Goal: Navigation & Orientation: Find specific page/section

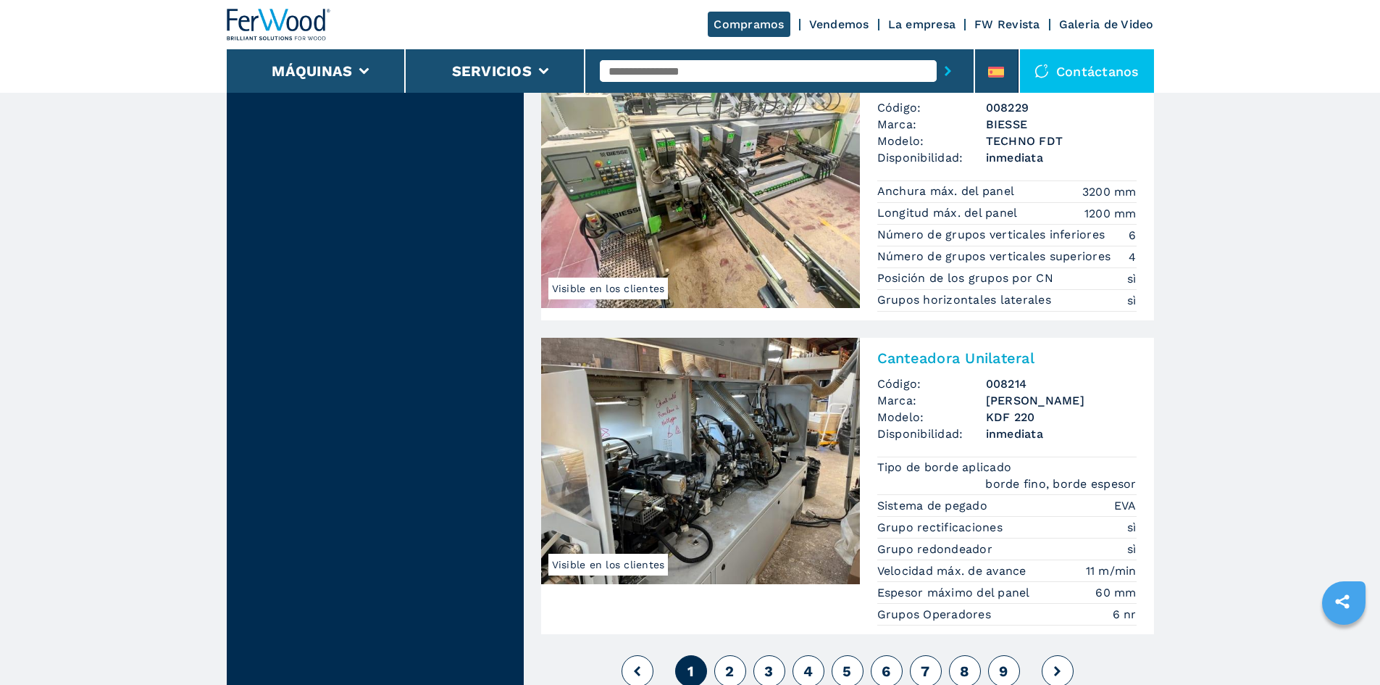
scroll to position [3405, 0]
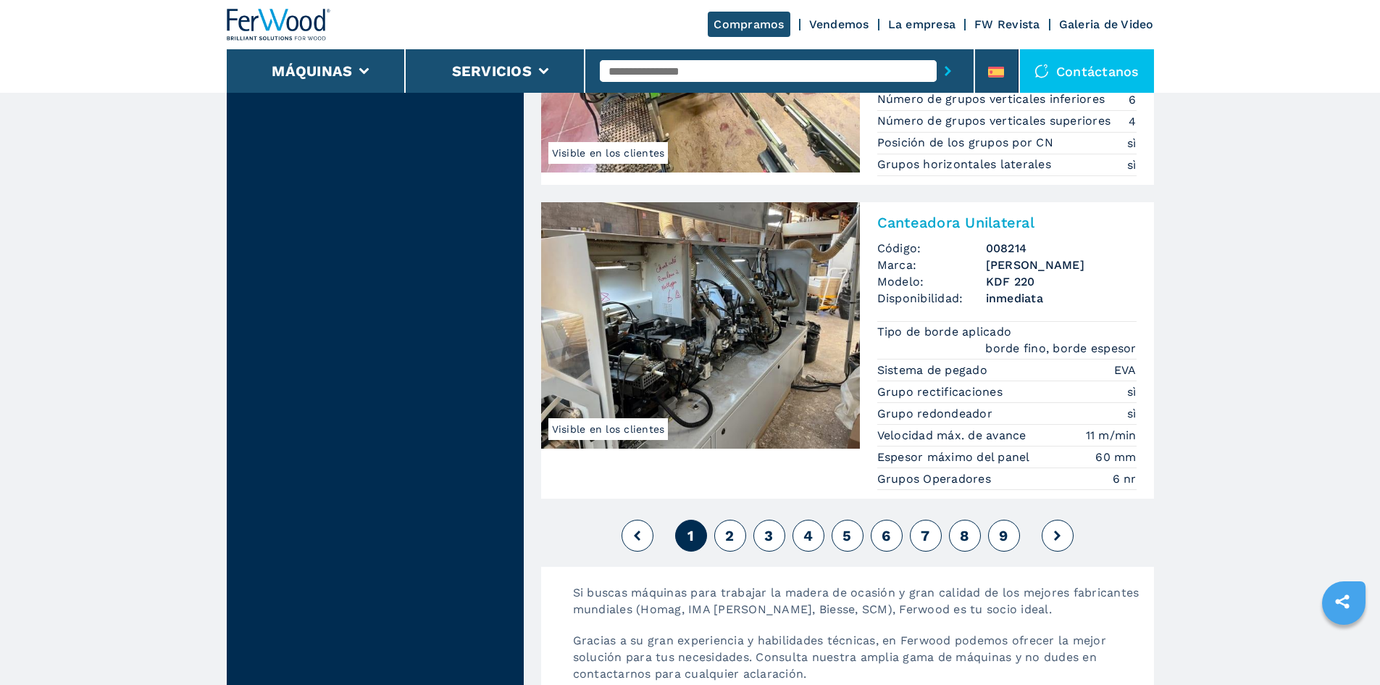
click at [733, 541] on span "2" at bounding box center [729, 535] width 9 height 17
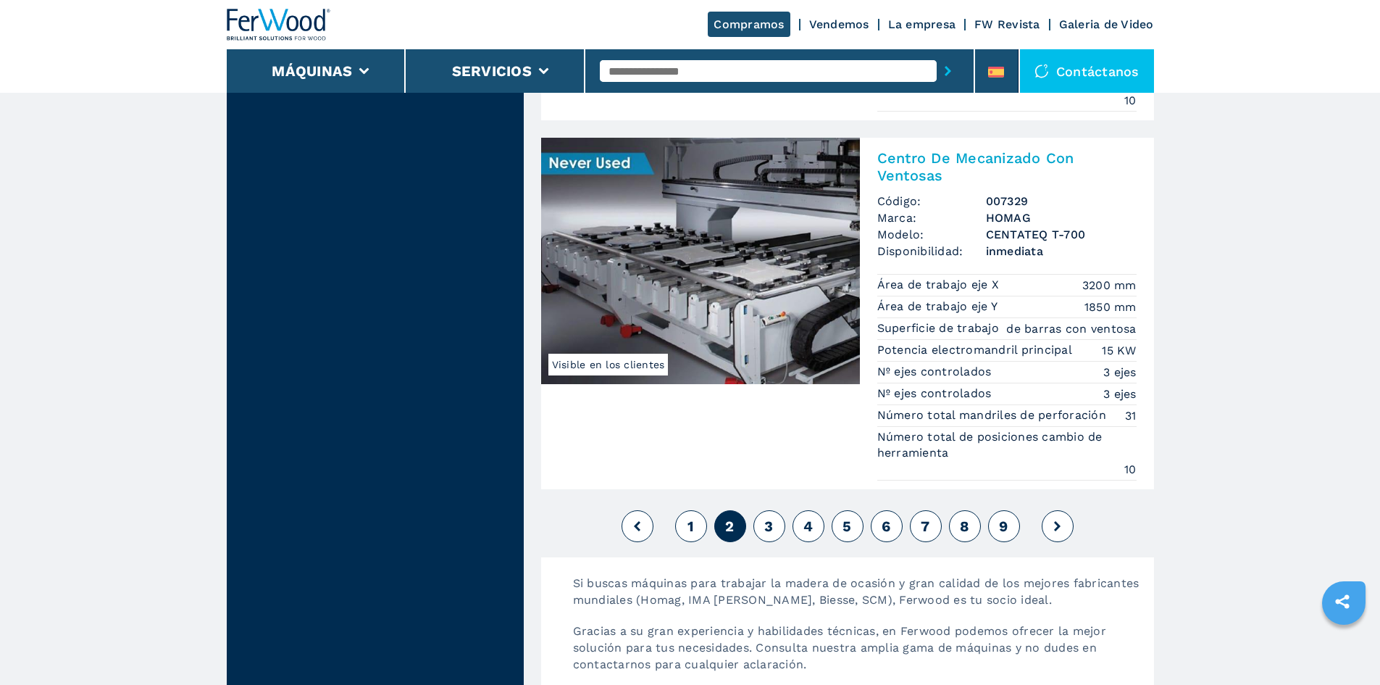
scroll to position [3840, 0]
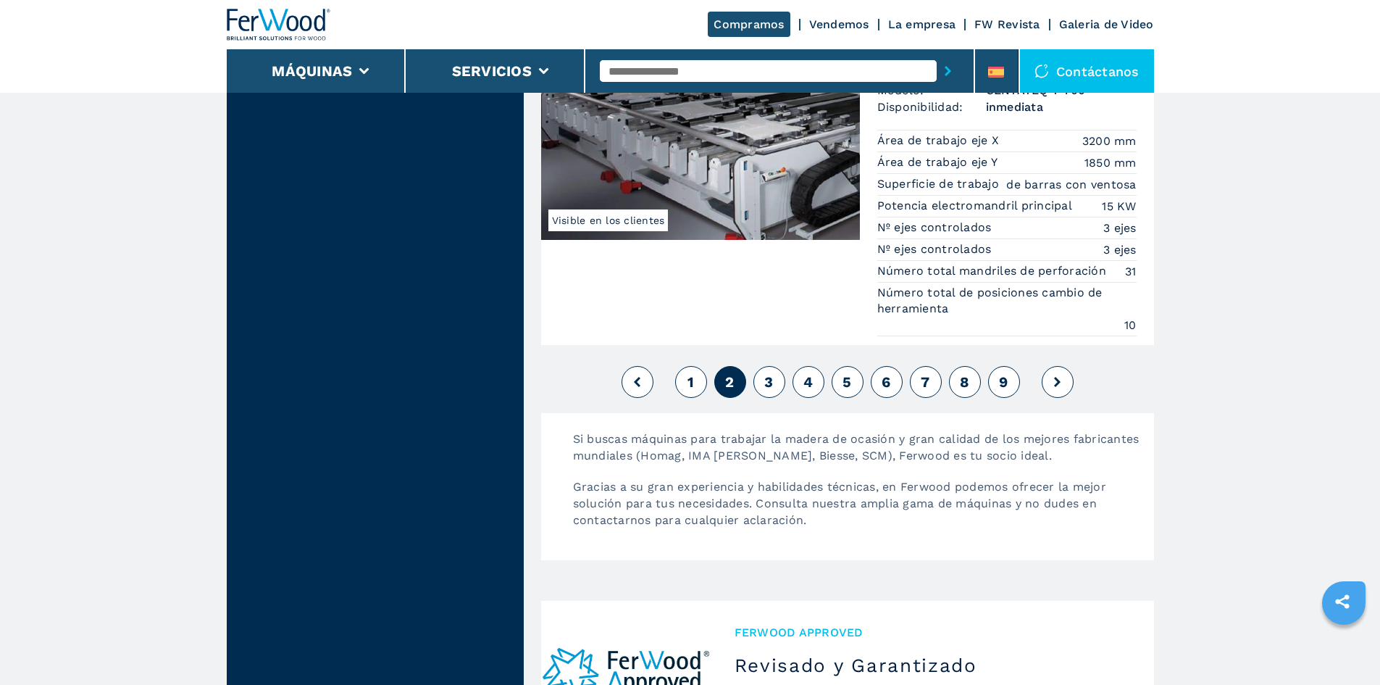
click at [777, 374] on button "3" at bounding box center [769, 382] width 32 height 32
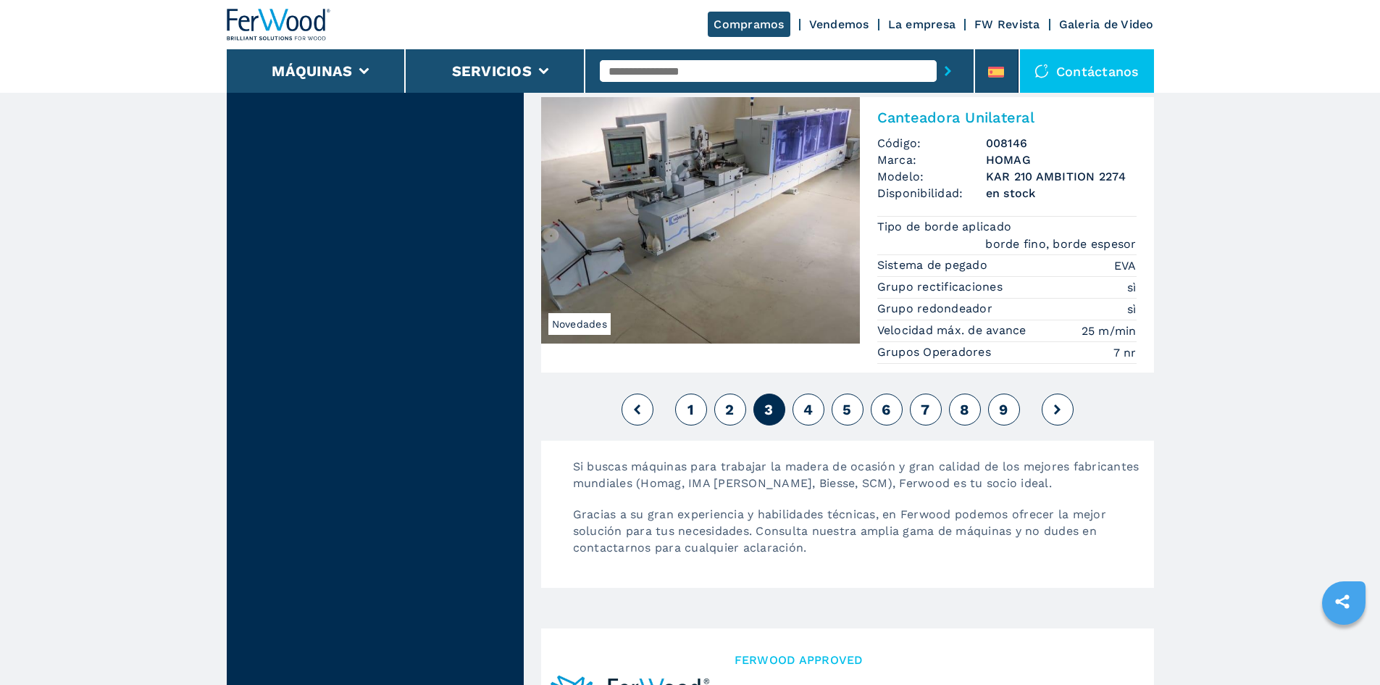
scroll to position [3550, 0]
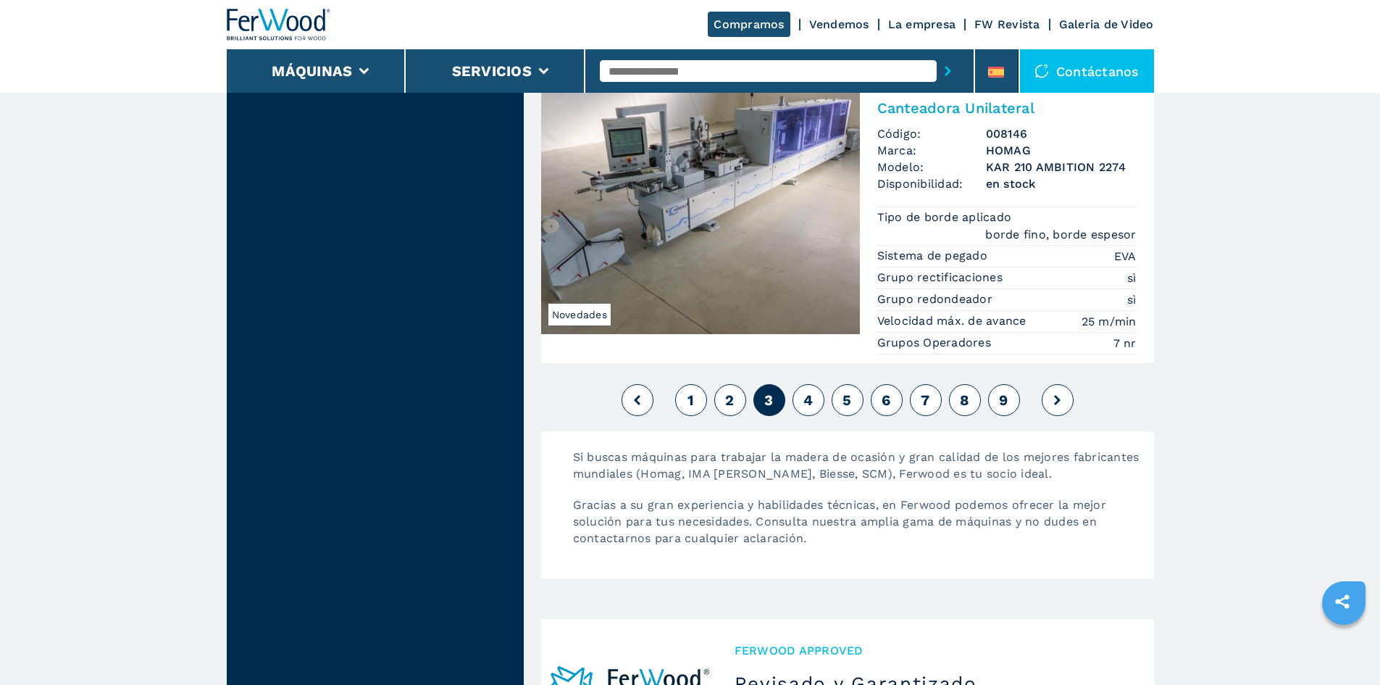
click at [812, 391] on span "4" at bounding box center [807, 399] width 9 height 17
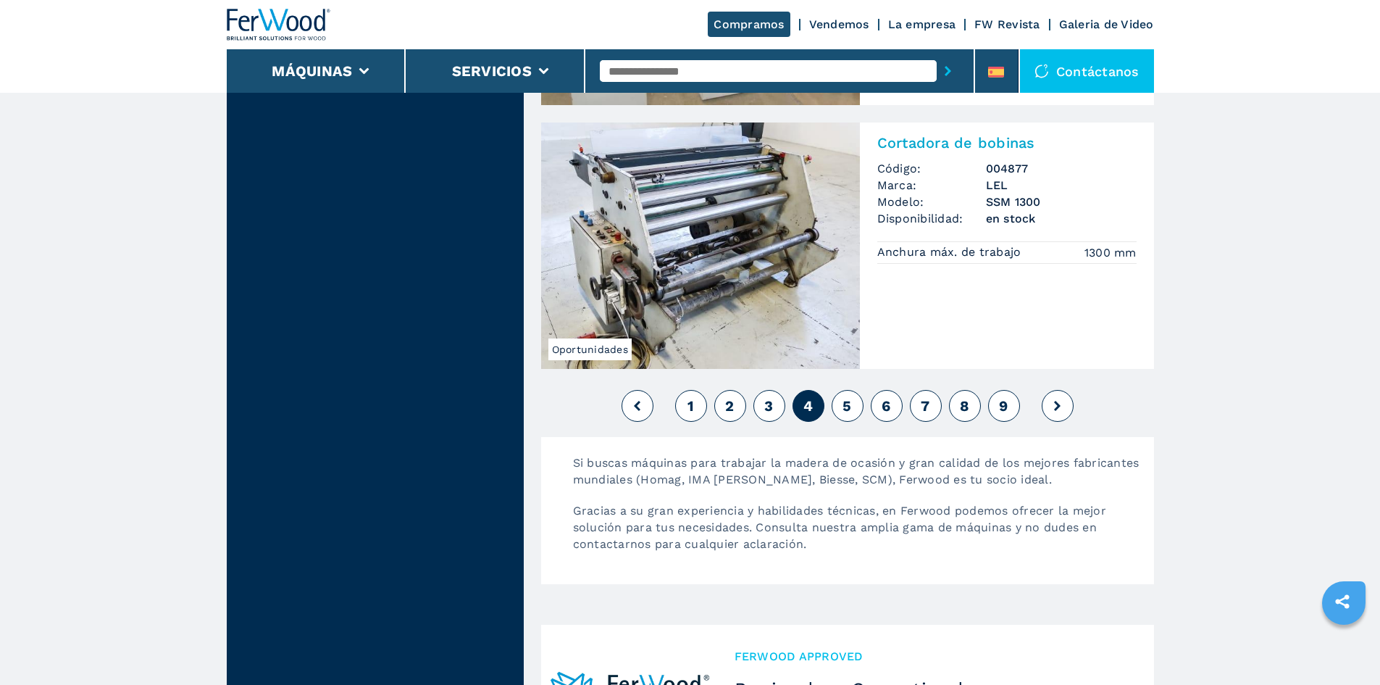
scroll to position [3477, 0]
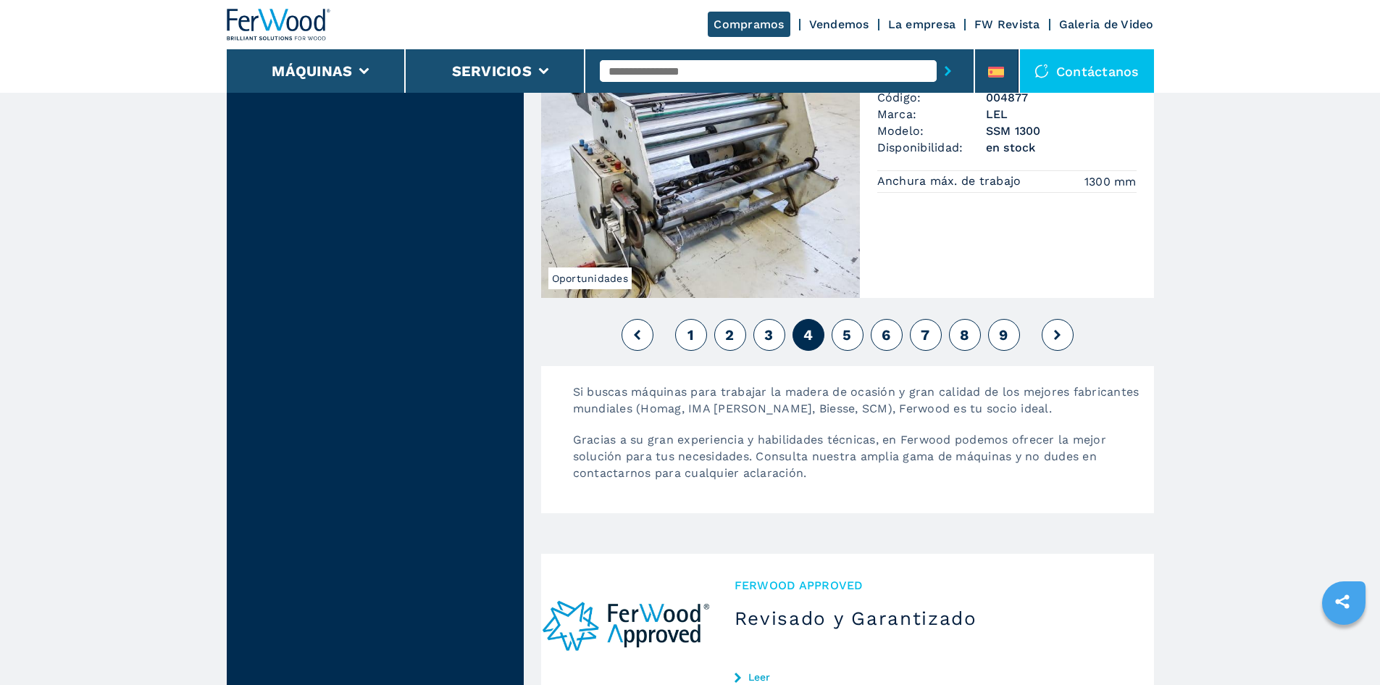
click at [853, 340] on button "5" at bounding box center [848, 335] width 32 height 32
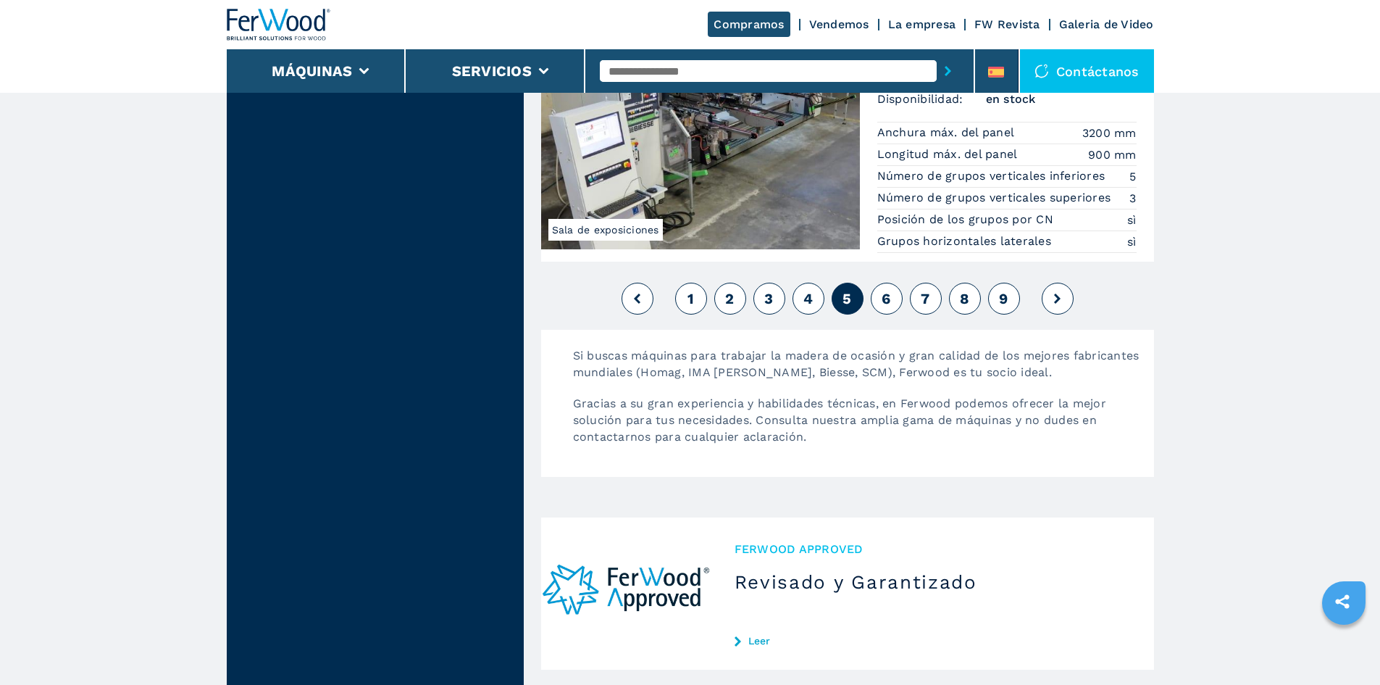
scroll to position [3550, 0]
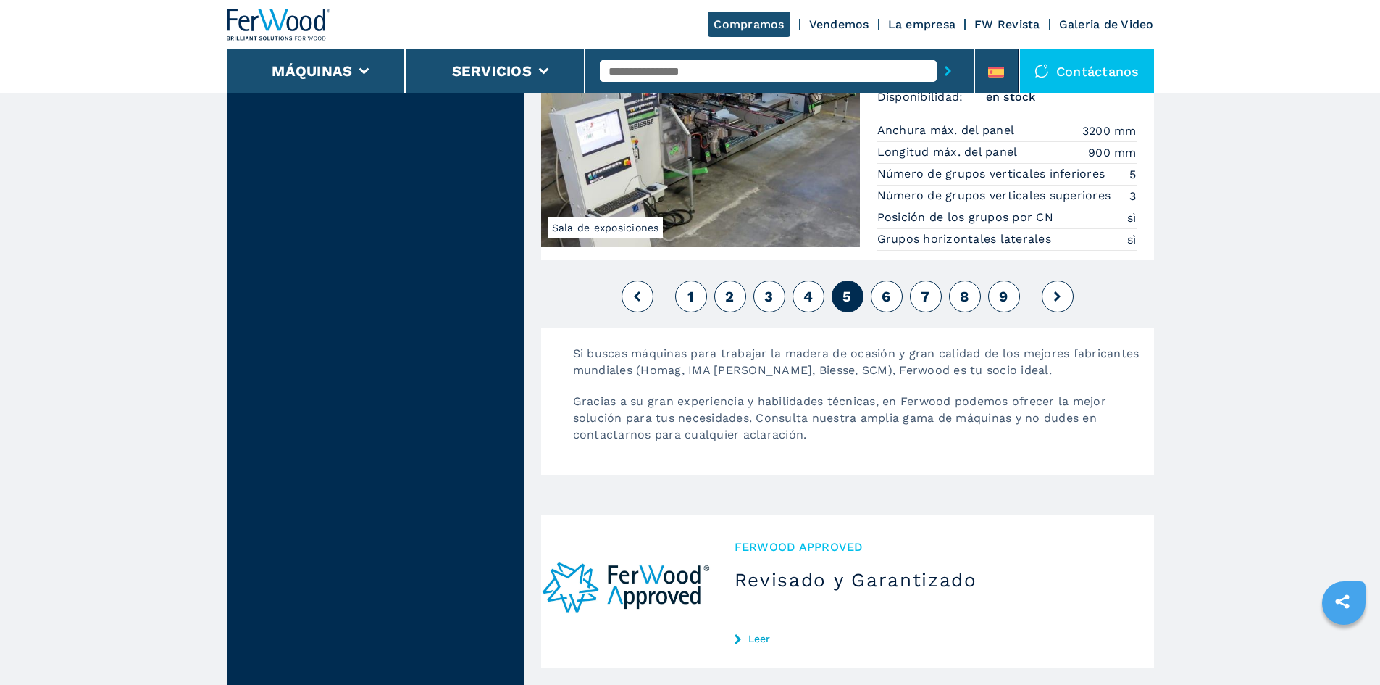
click at [876, 280] on button "6" at bounding box center [887, 296] width 32 height 32
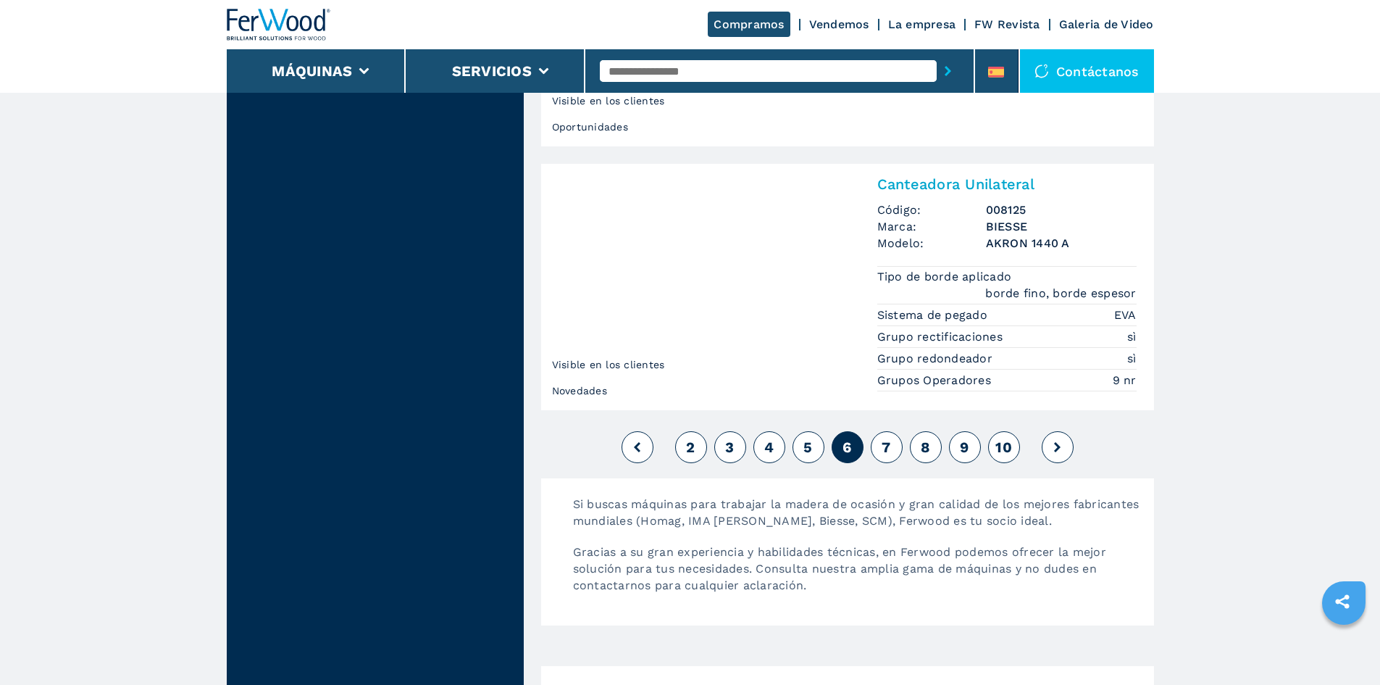
scroll to position [3405, 0]
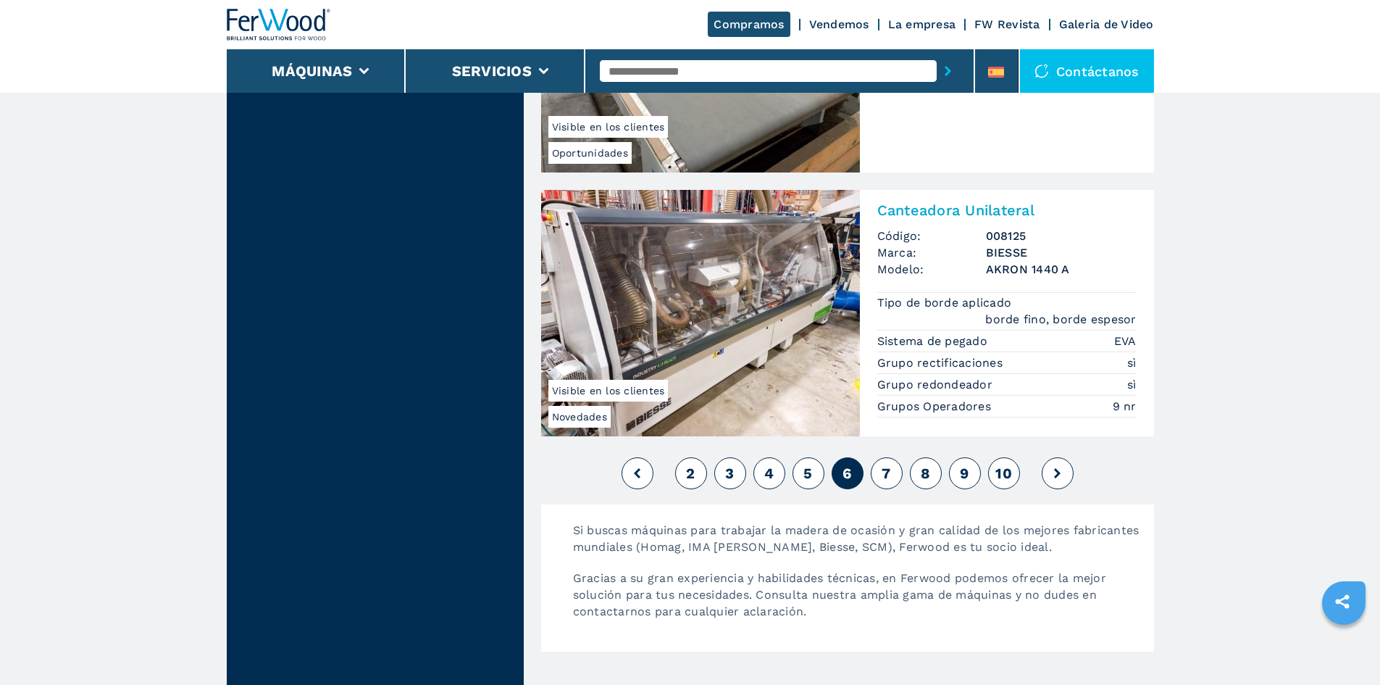
click at [890, 472] on span "7" at bounding box center [886, 472] width 9 height 17
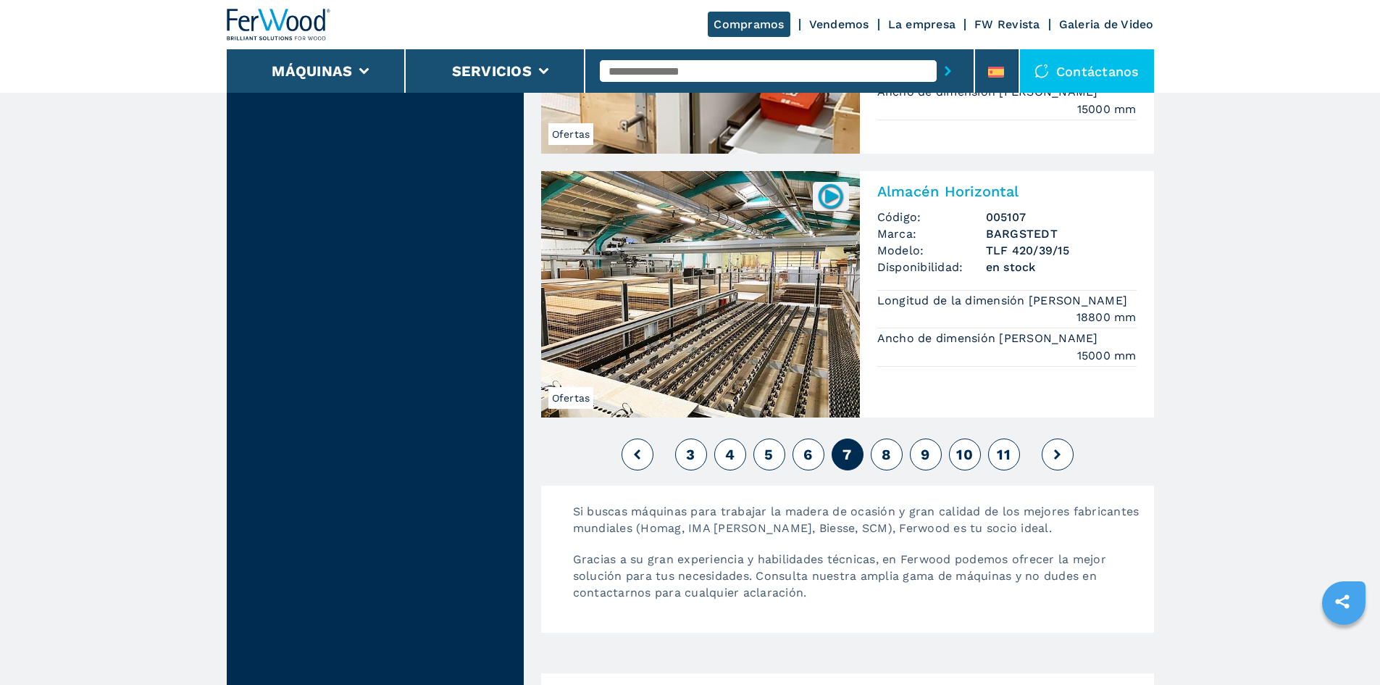
scroll to position [3550, 0]
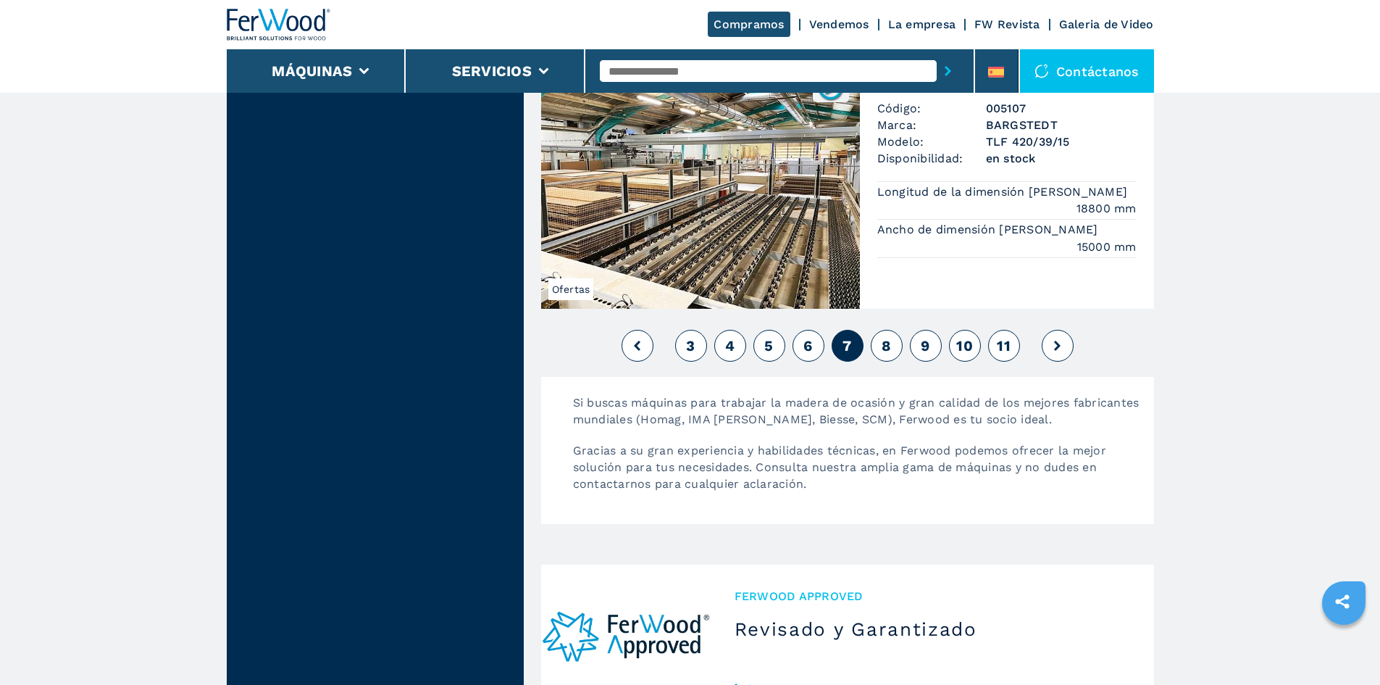
click at [885, 337] on span "8" at bounding box center [886, 345] width 9 height 17
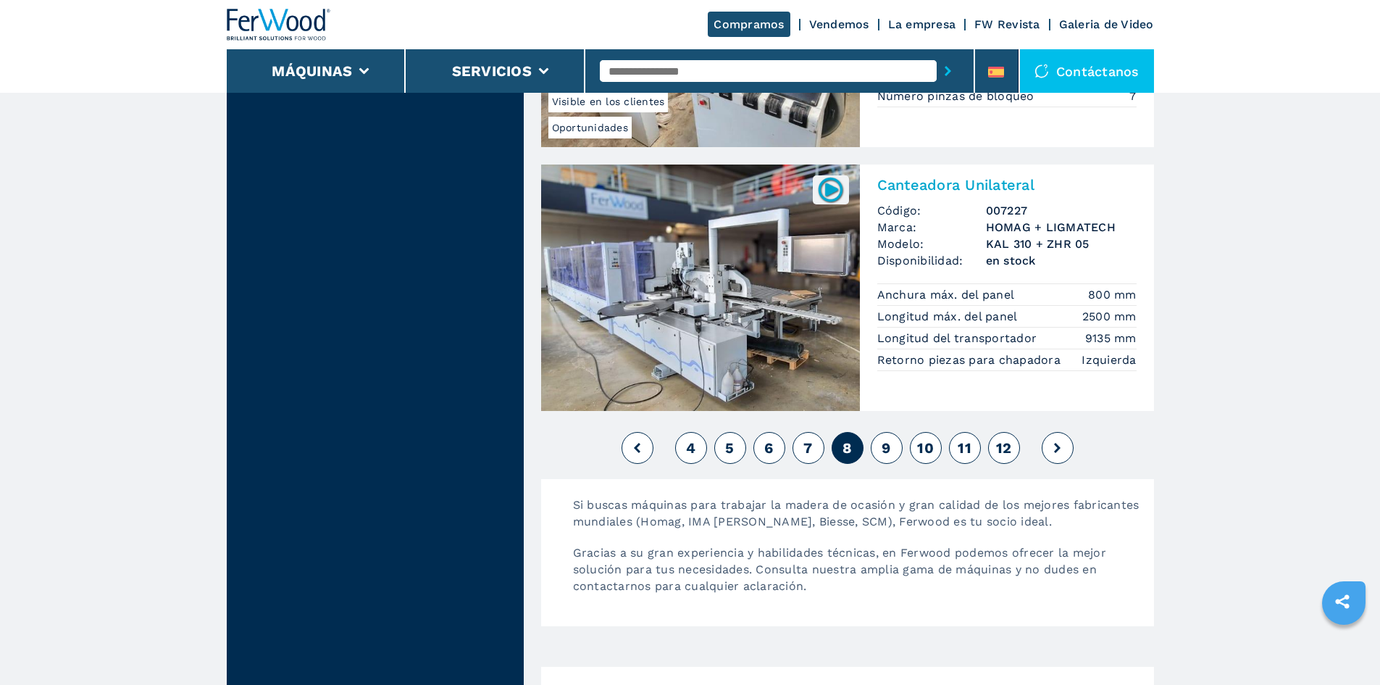
scroll to position [3477, 0]
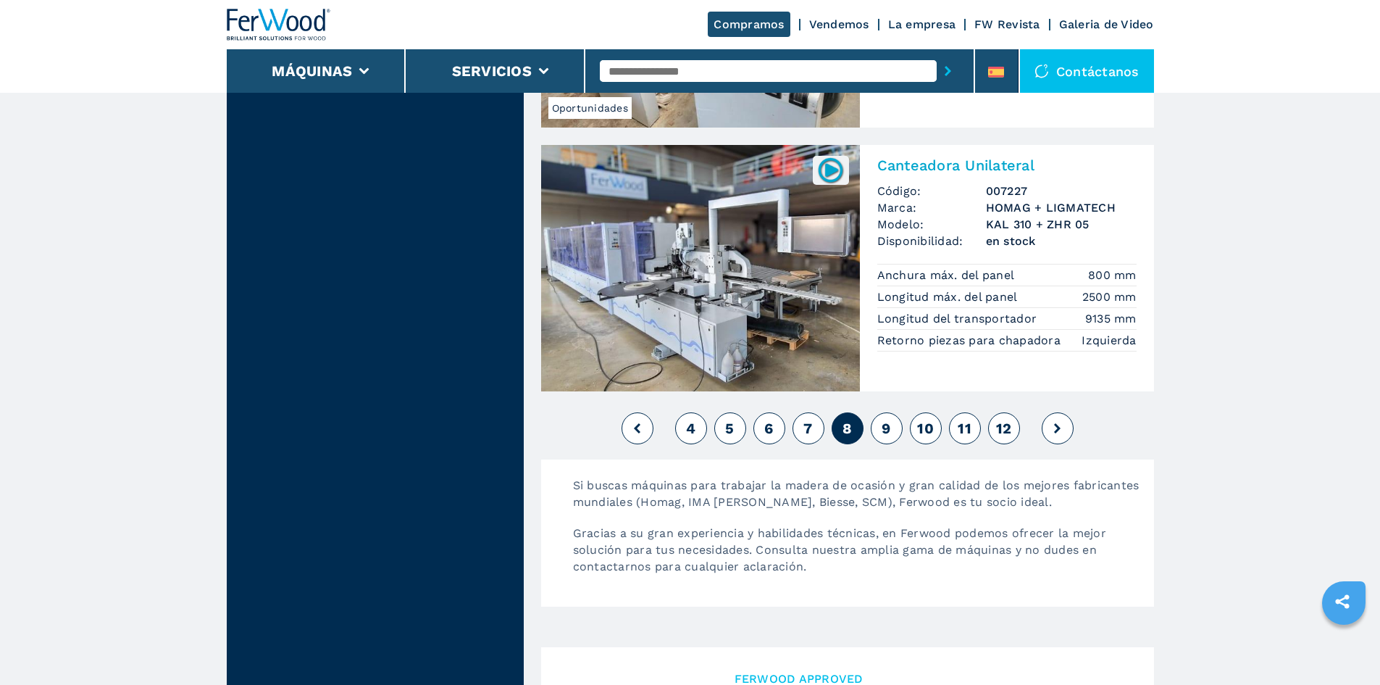
click at [884, 428] on span "9" at bounding box center [886, 427] width 9 height 17
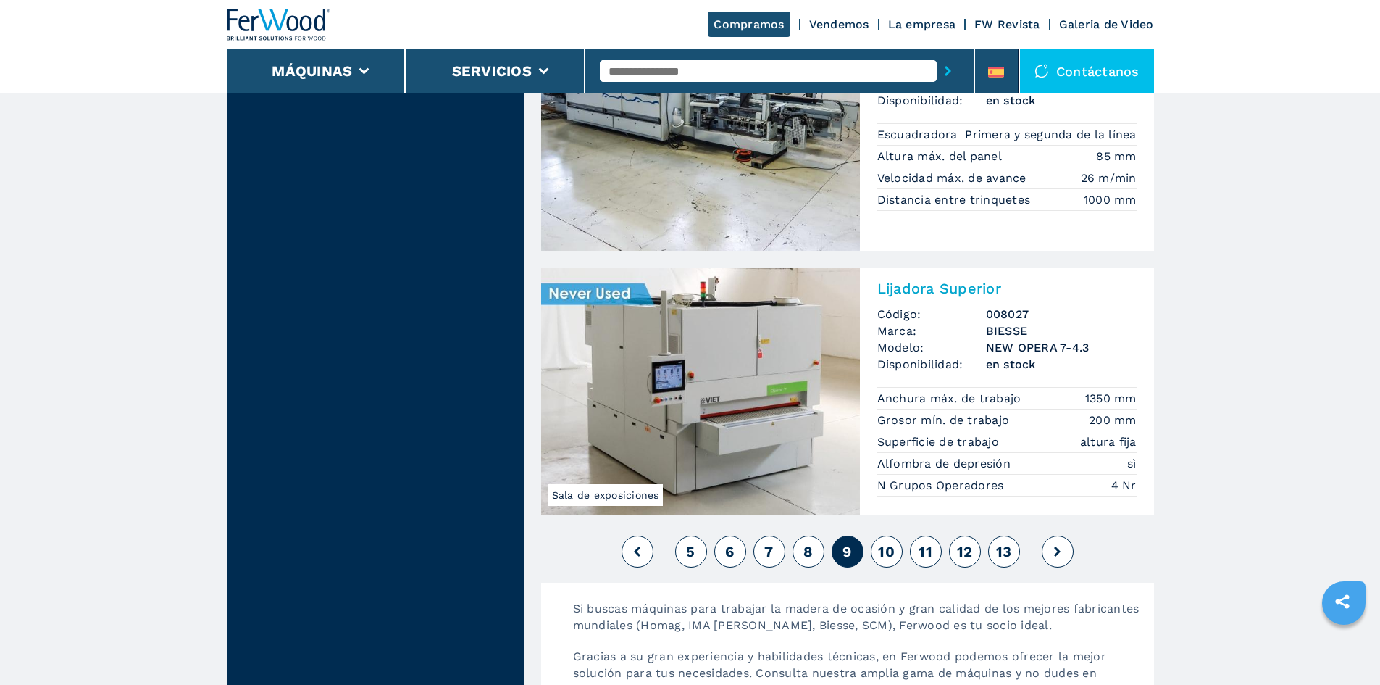
scroll to position [3550, 0]
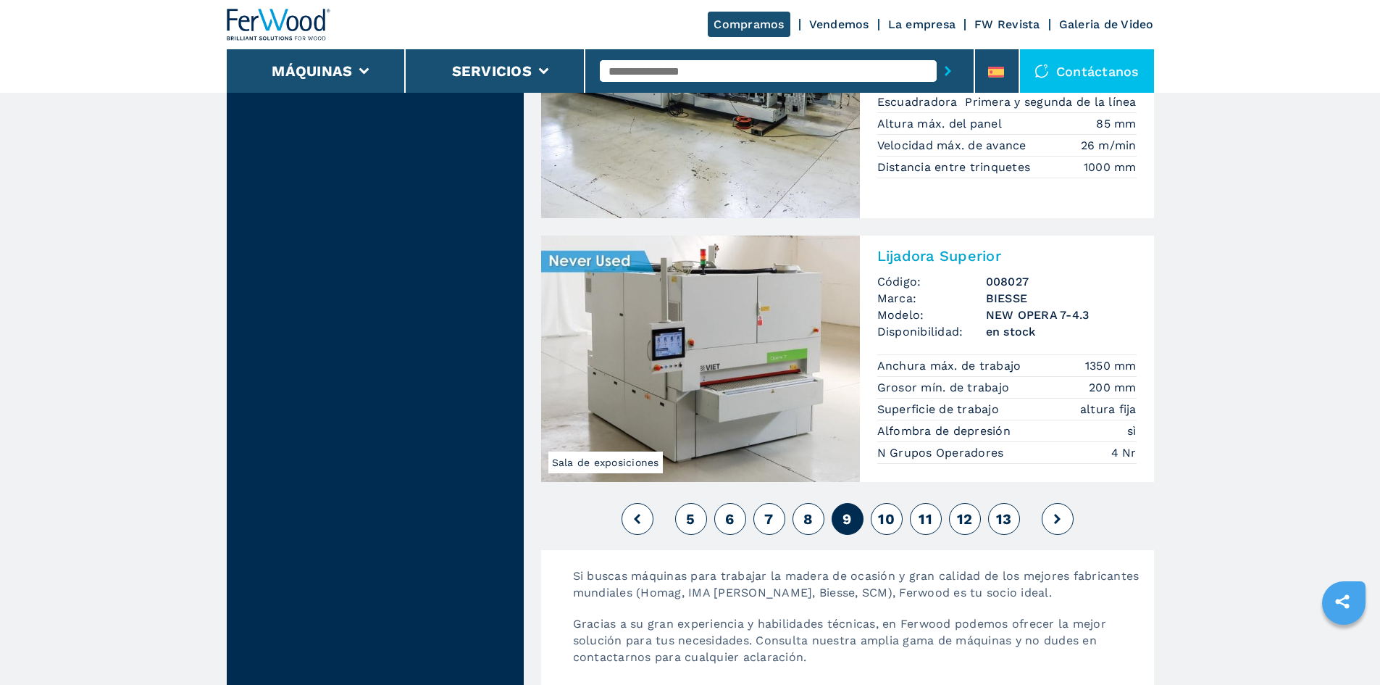
click at [890, 510] on span "10" at bounding box center [886, 518] width 17 height 17
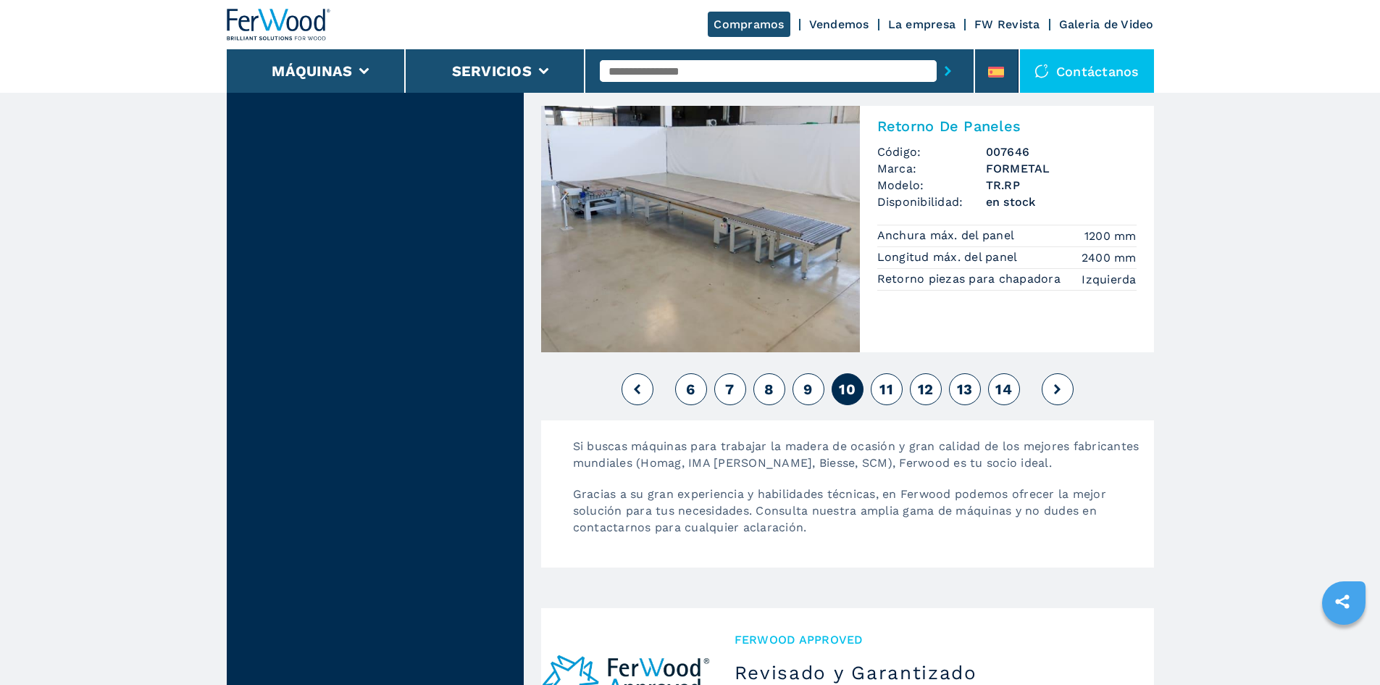
scroll to position [3550, 0]
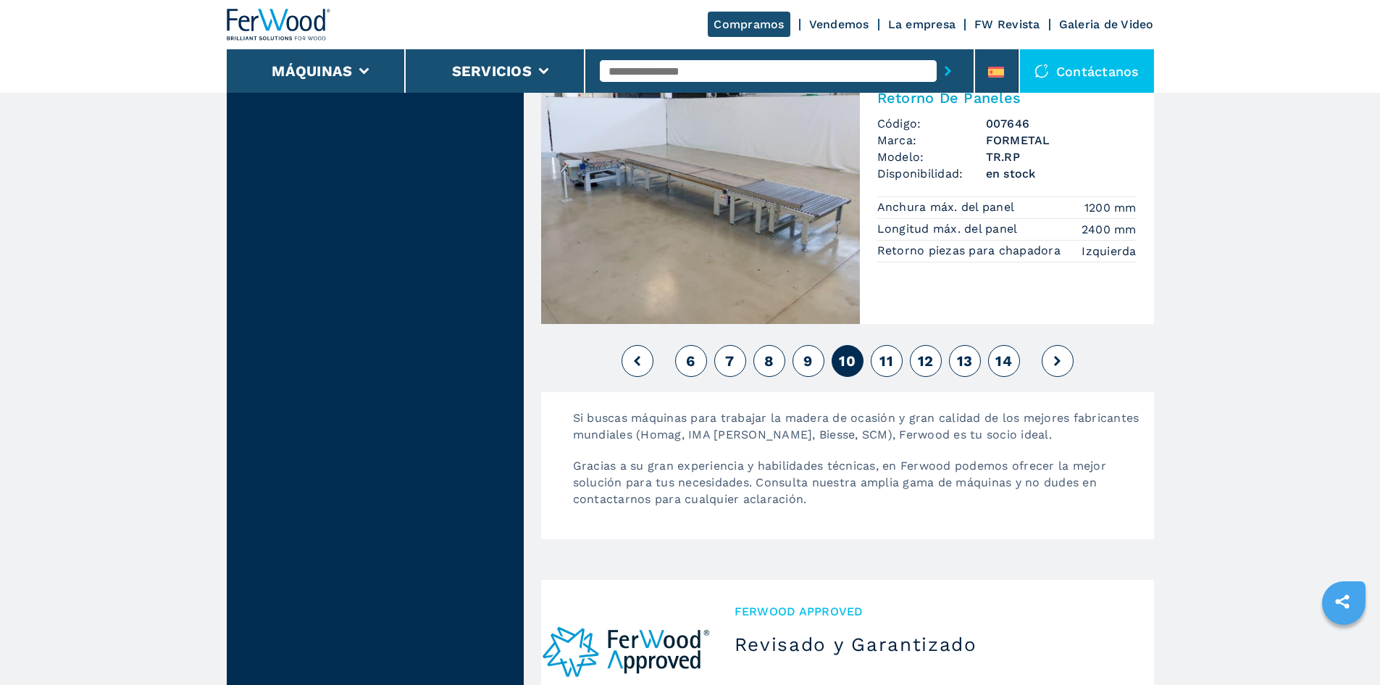
click at [893, 352] on span "11" at bounding box center [886, 360] width 14 height 17
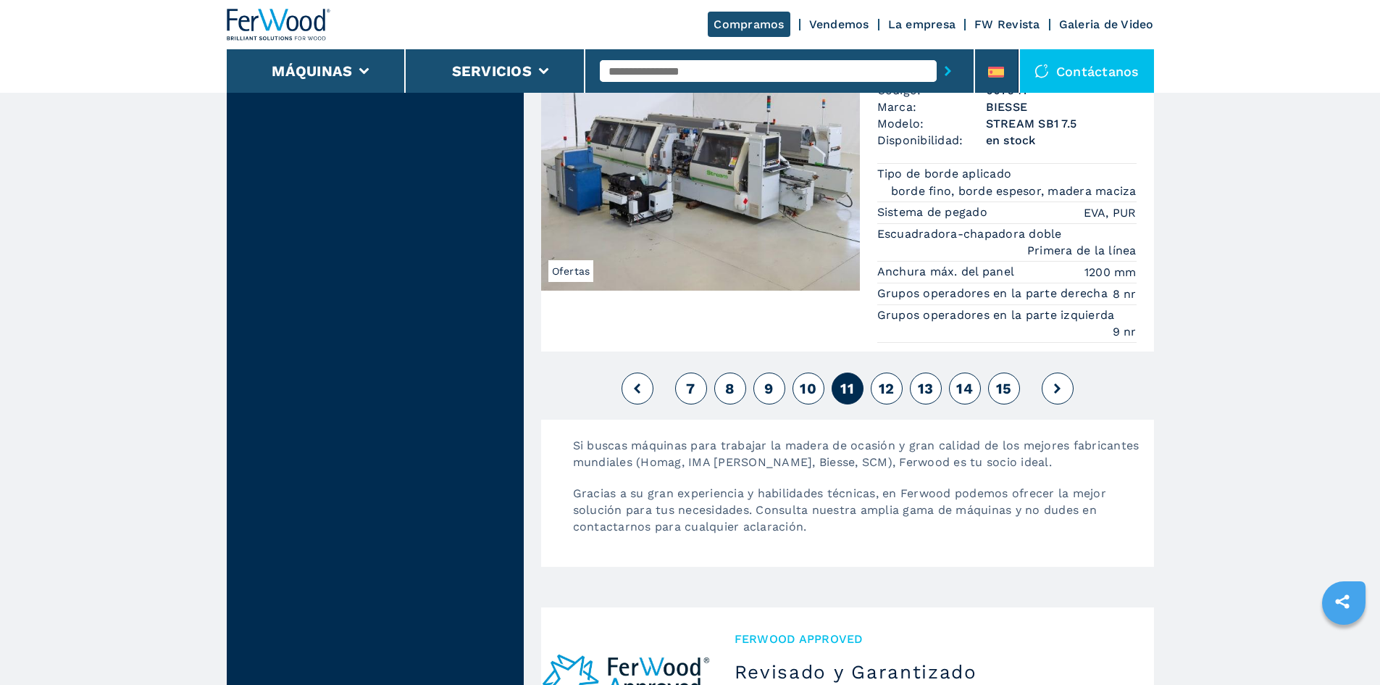
scroll to position [3477, 0]
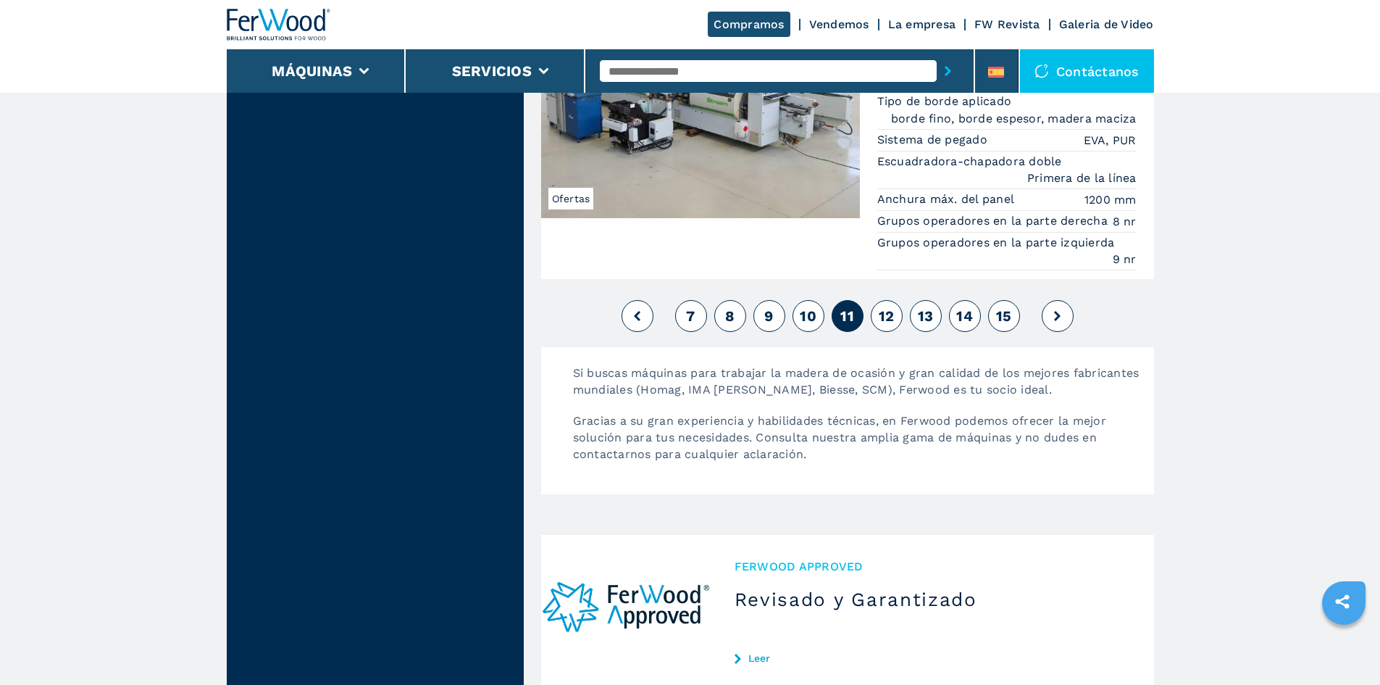
click at [883, 320] on span "12" at bounding box center [887, 315] width 16 height 17
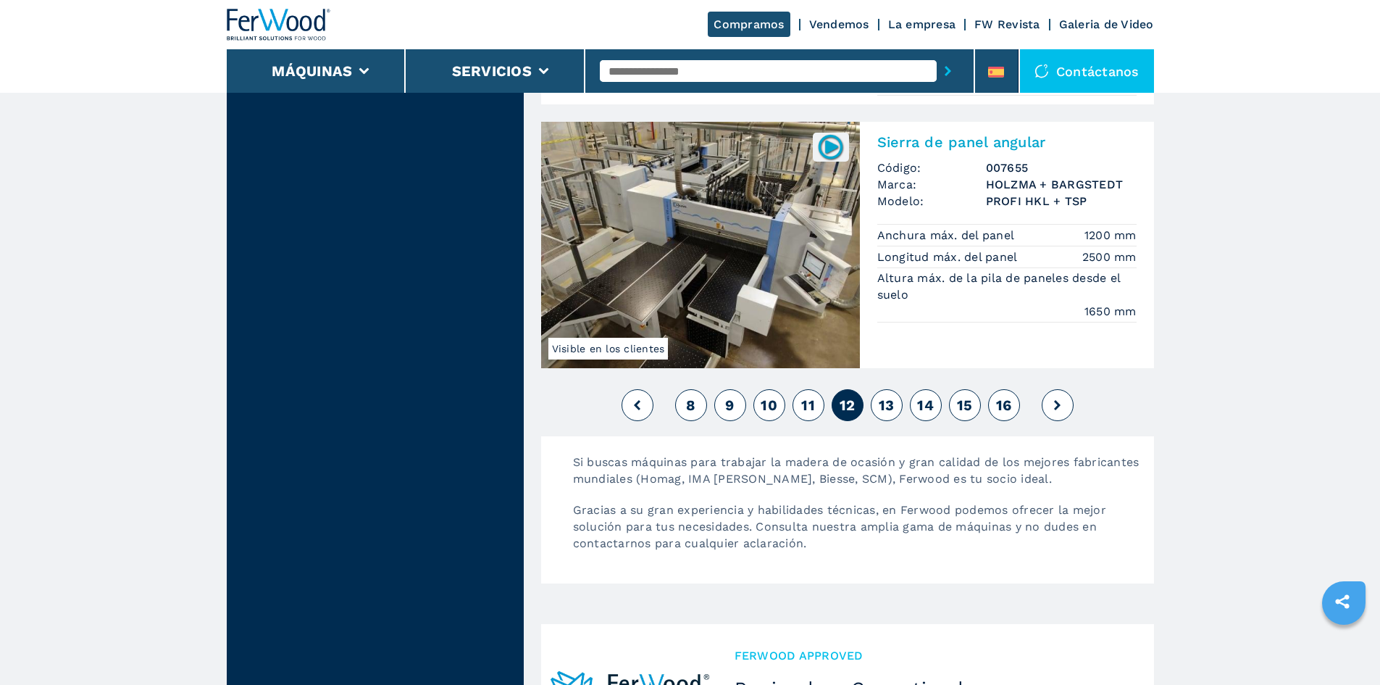
scroll to position [3695, 0]
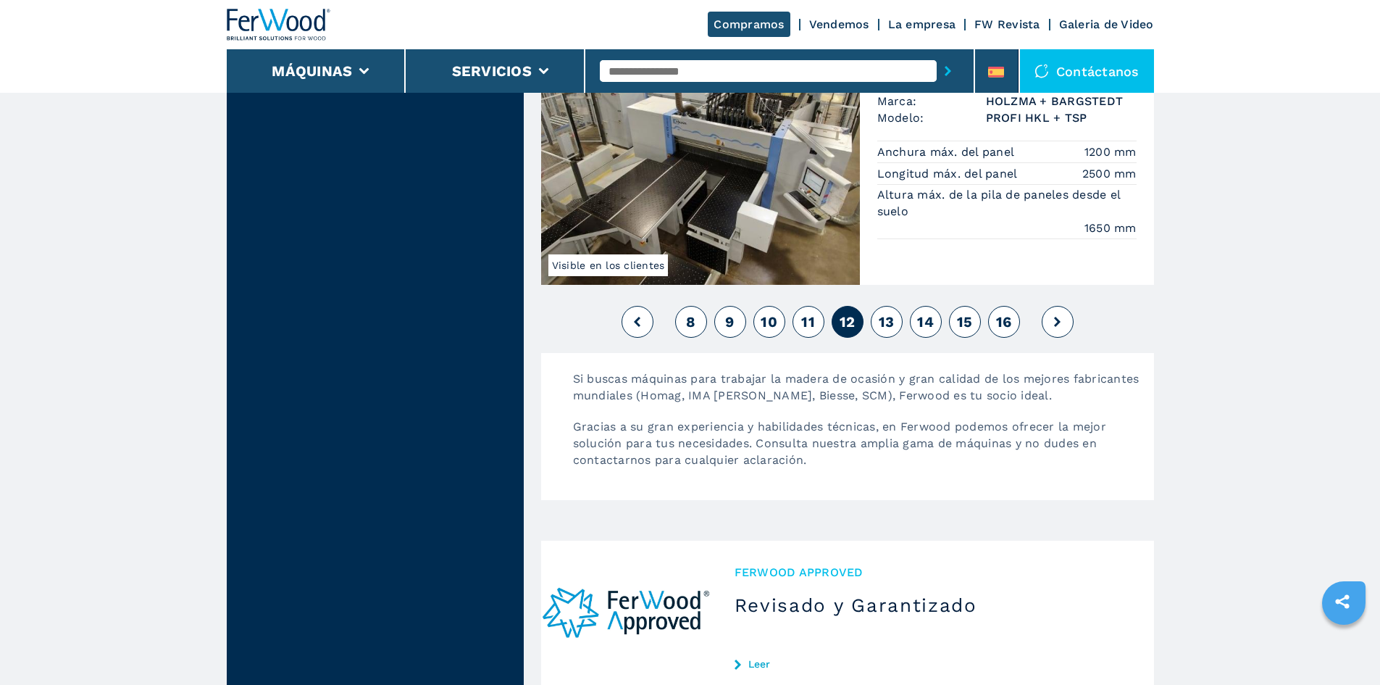
click at [893, 314] on span "13" at bounding box center [887, 321] width 16 height 17
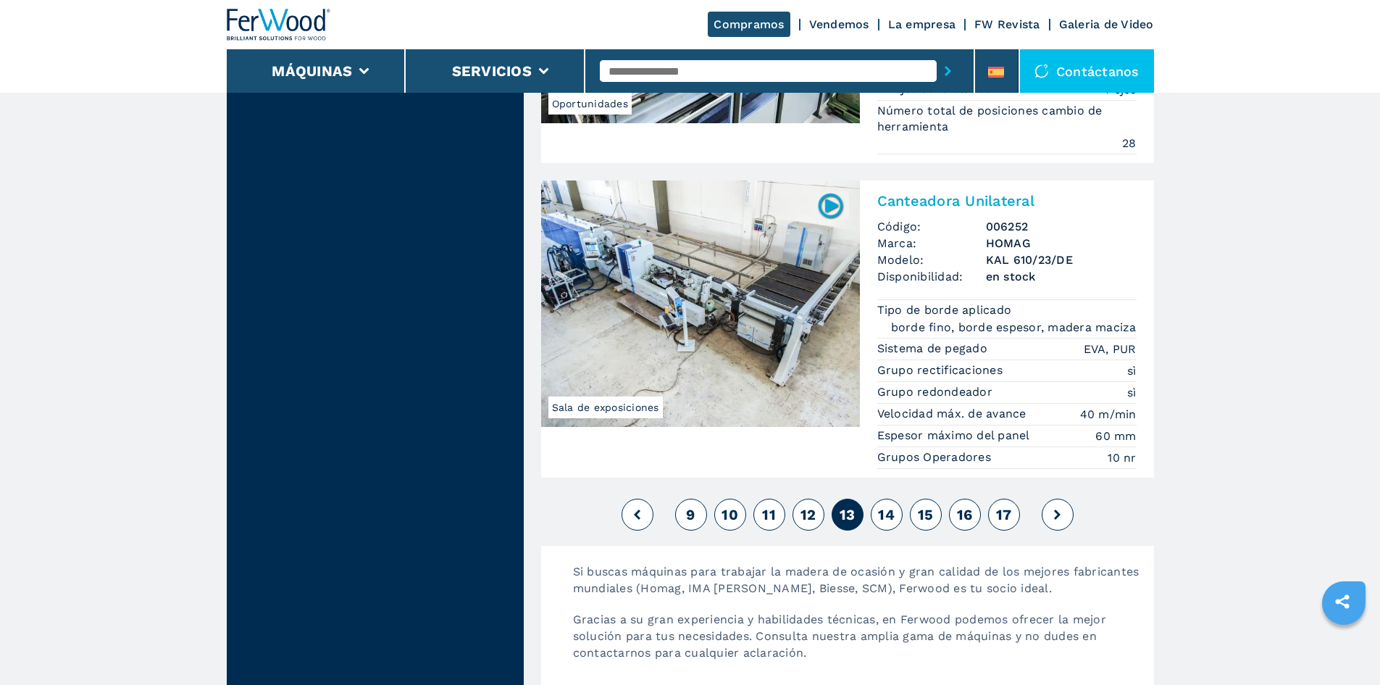
scroll to position [3405, 0]
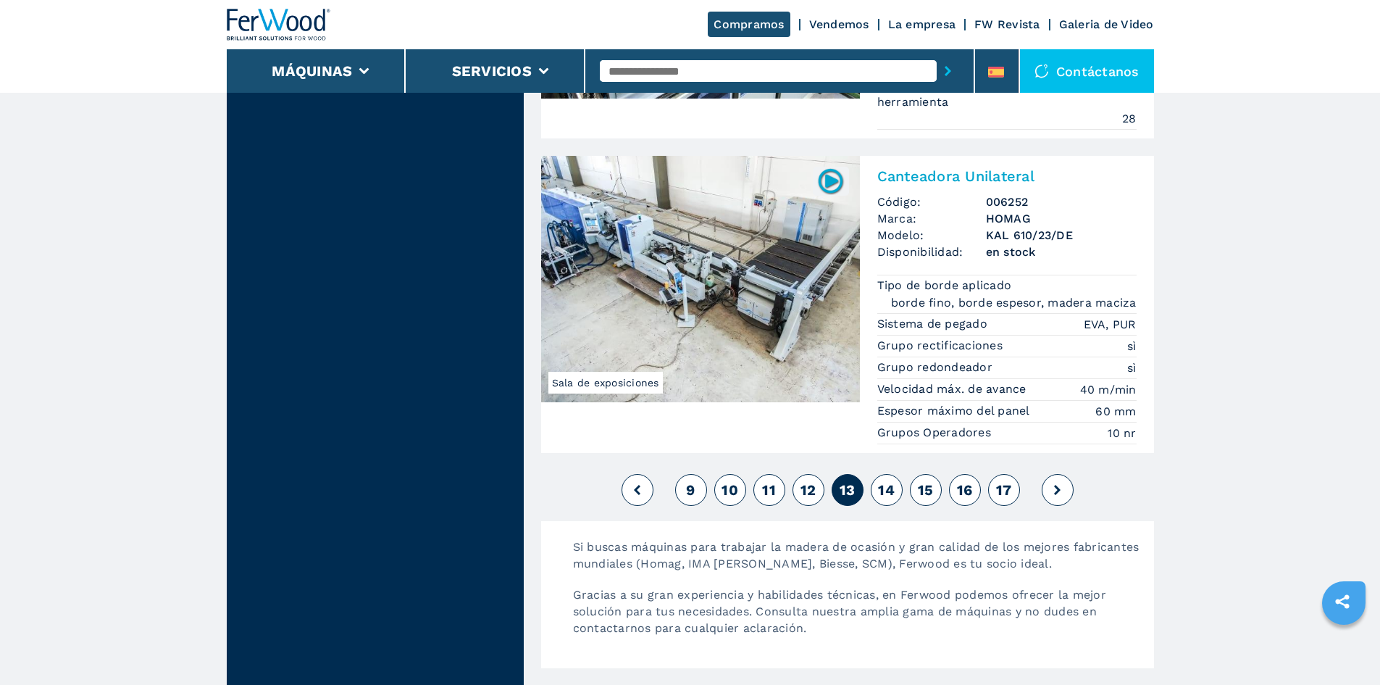
click at [882, 481] on span "14" at bounding box center [886, 489] width 17 height 17
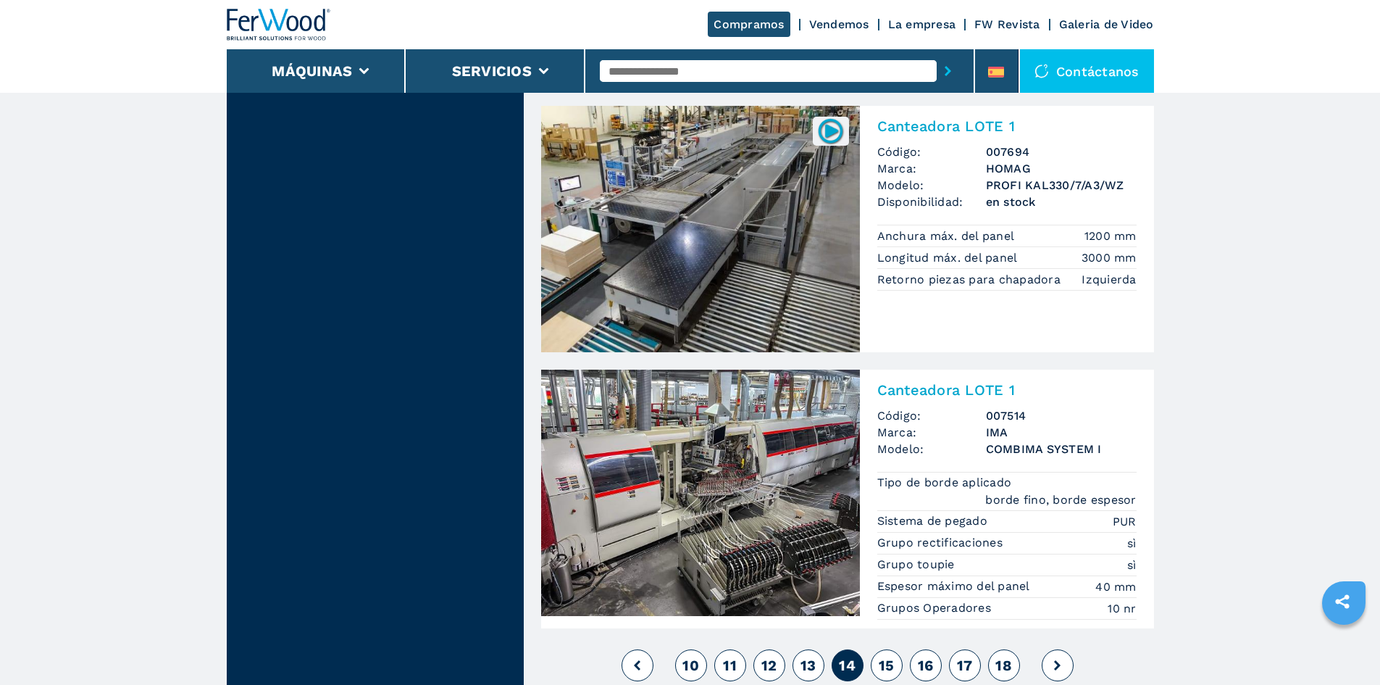
scroll to position [3477, 0]
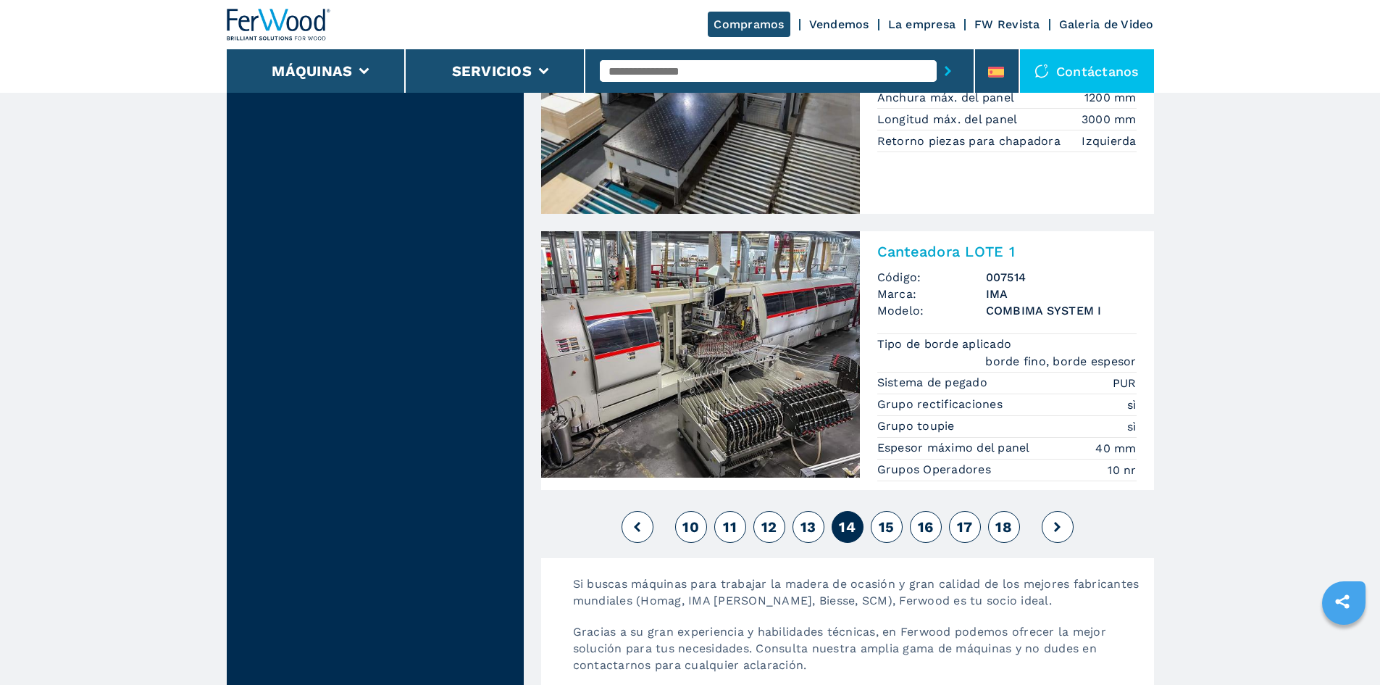
click at [878, 511] on button "15" at bounding box center [887, 527] width 32 height 32
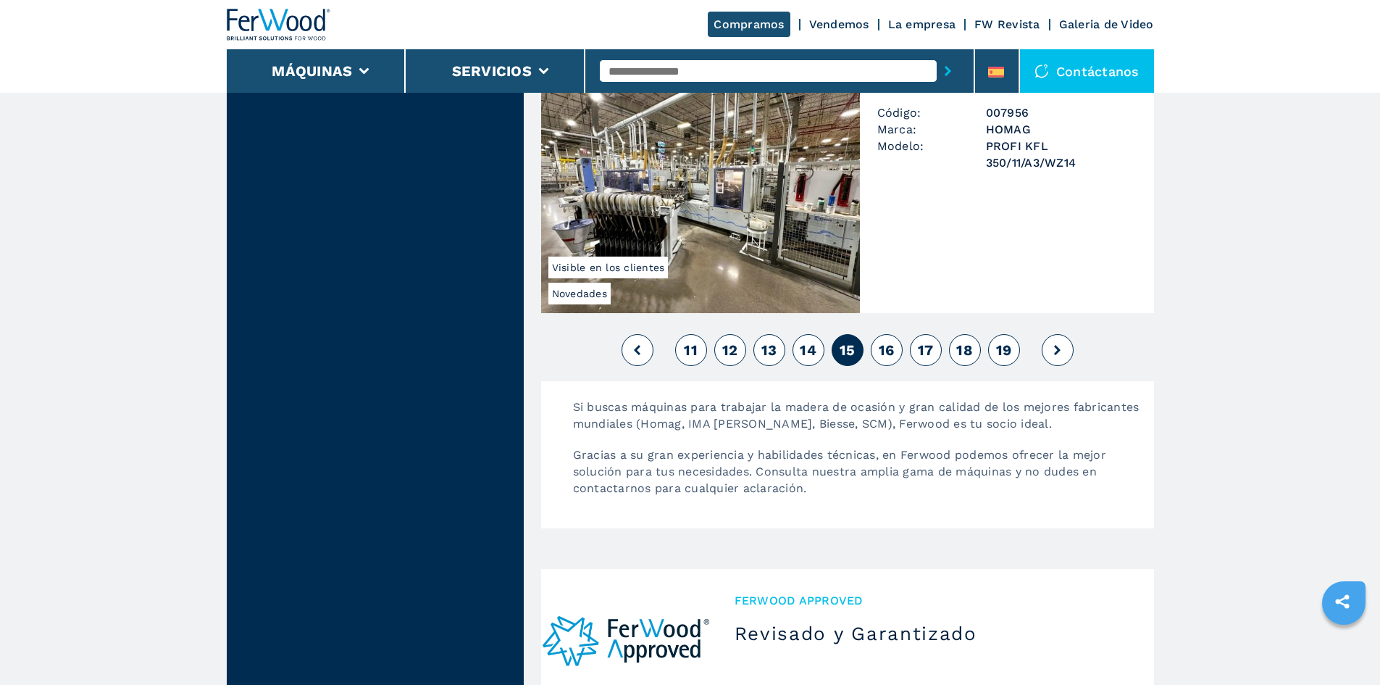
scroll to position [3550, 0]
click at [890, 340] on span "16" at bounding box center [887, 348] width 16 height 17
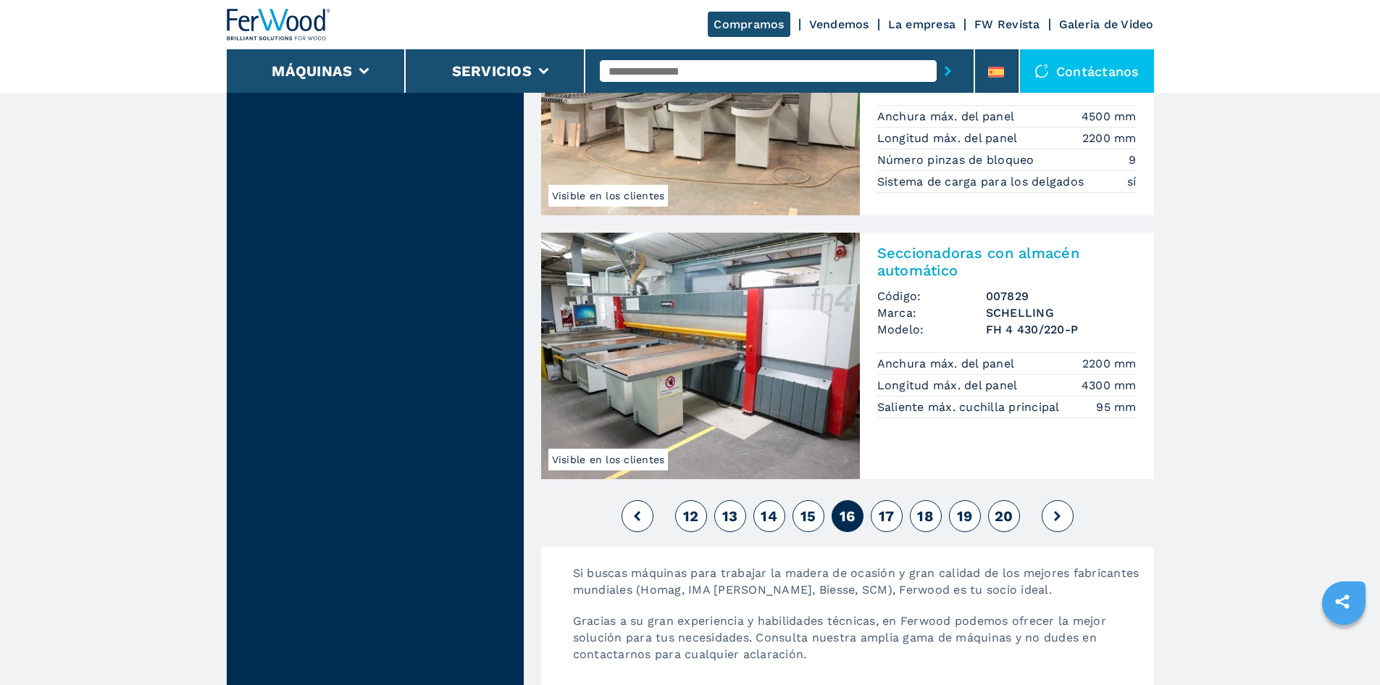
scroll to position [3332, 0]
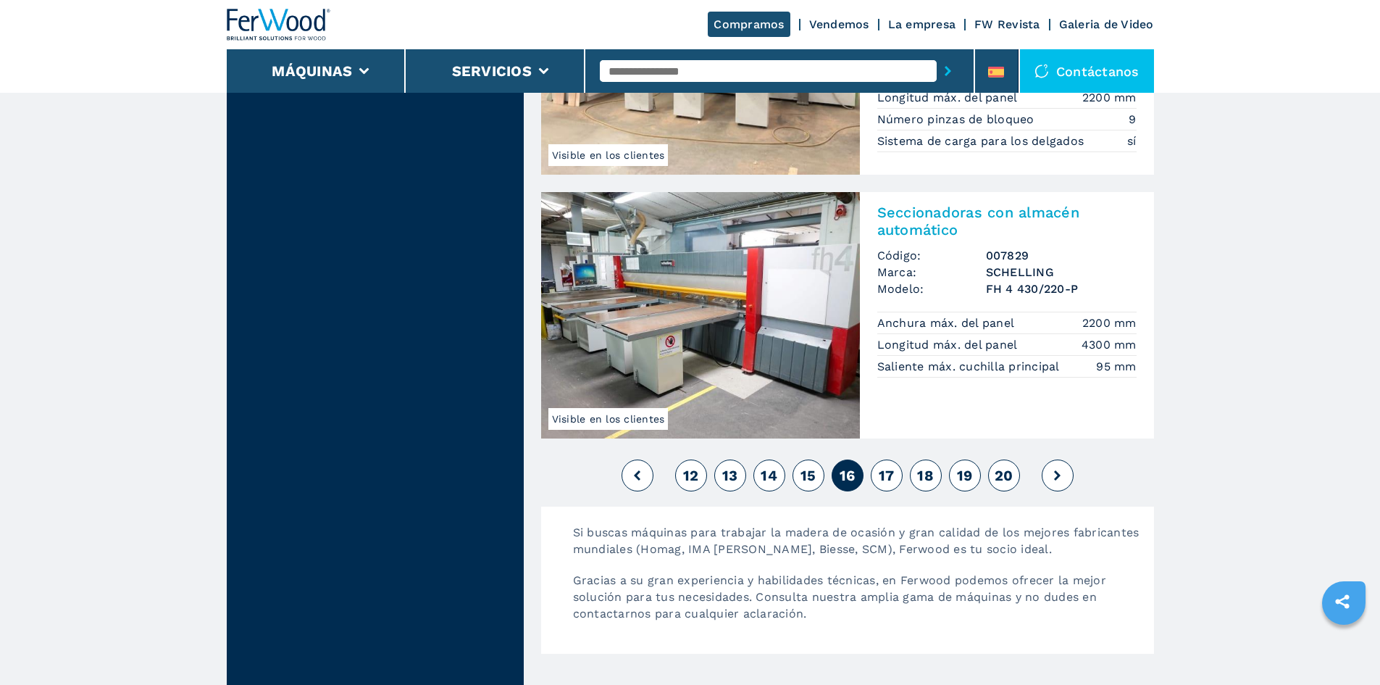
click at [879, 480] on span "17" at bounding box center [887, 475] width 16 height 17
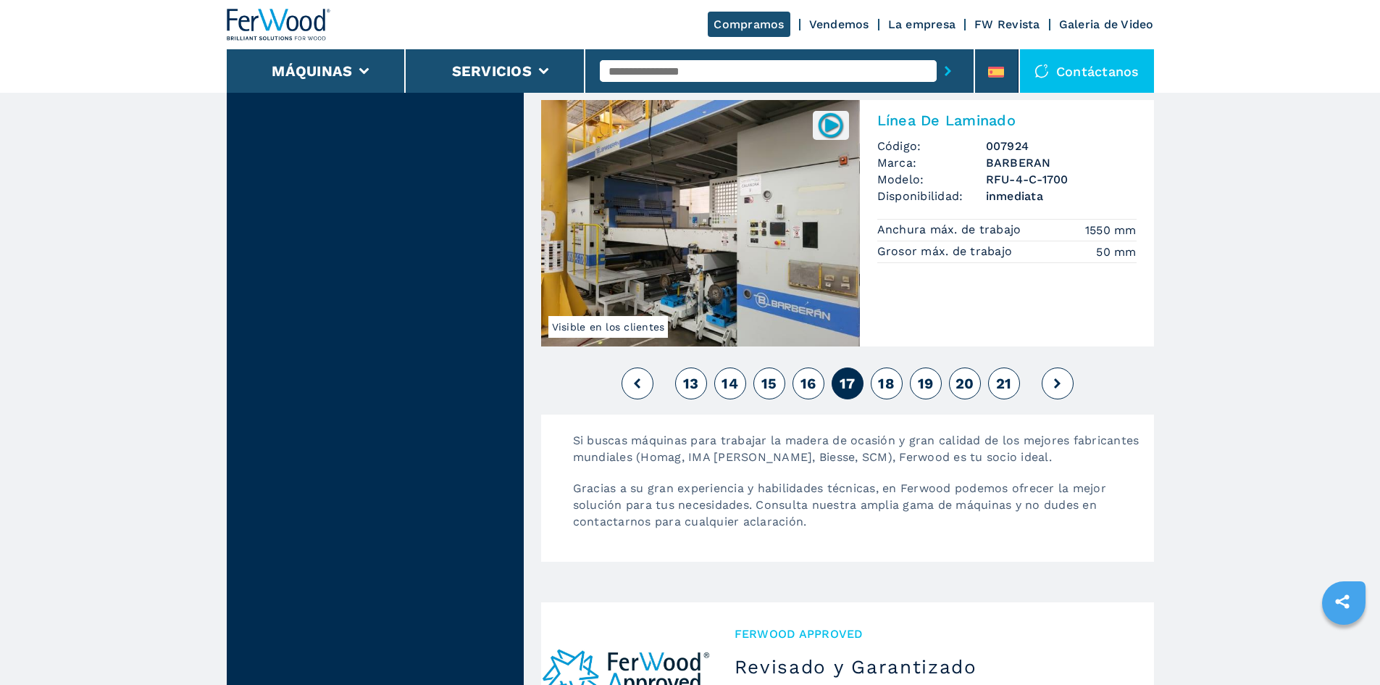
scroll to position [3695, 0]
click at [895, 379] on button "18" at bounding box center [887, 383] width 32 height 32
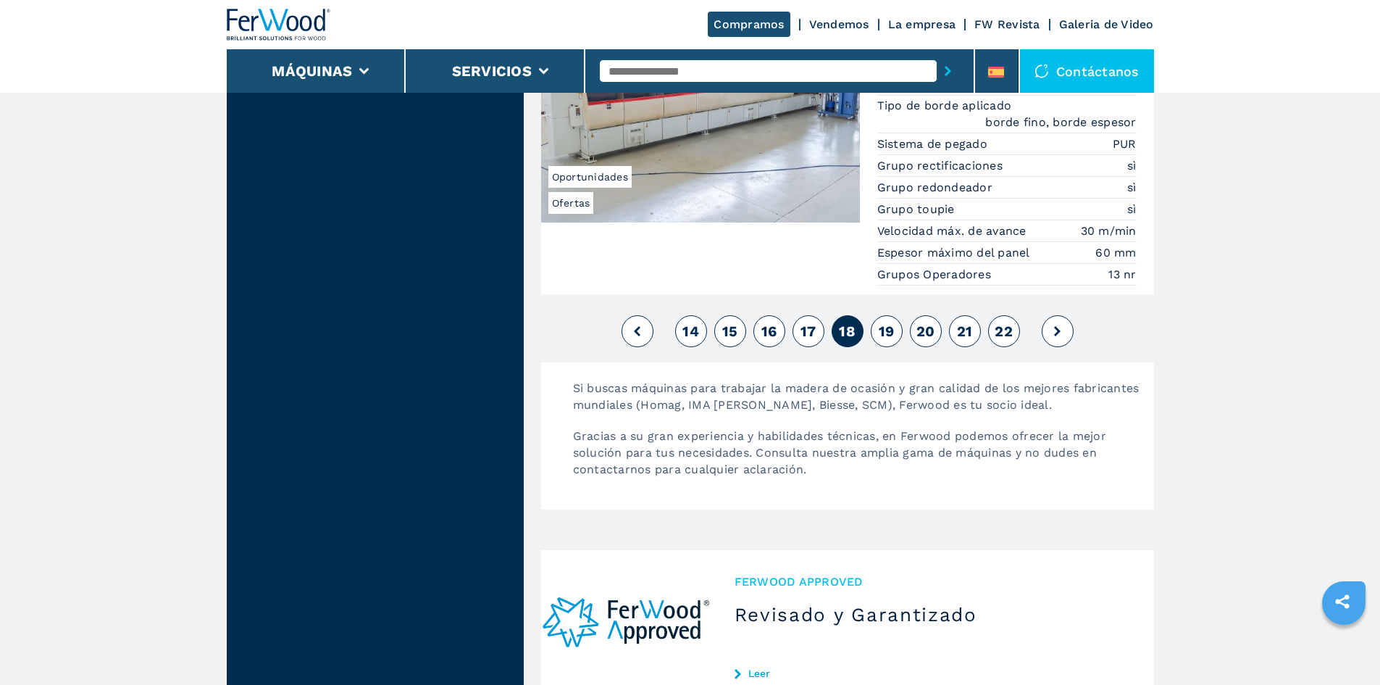
scroll to position [3477, 0]
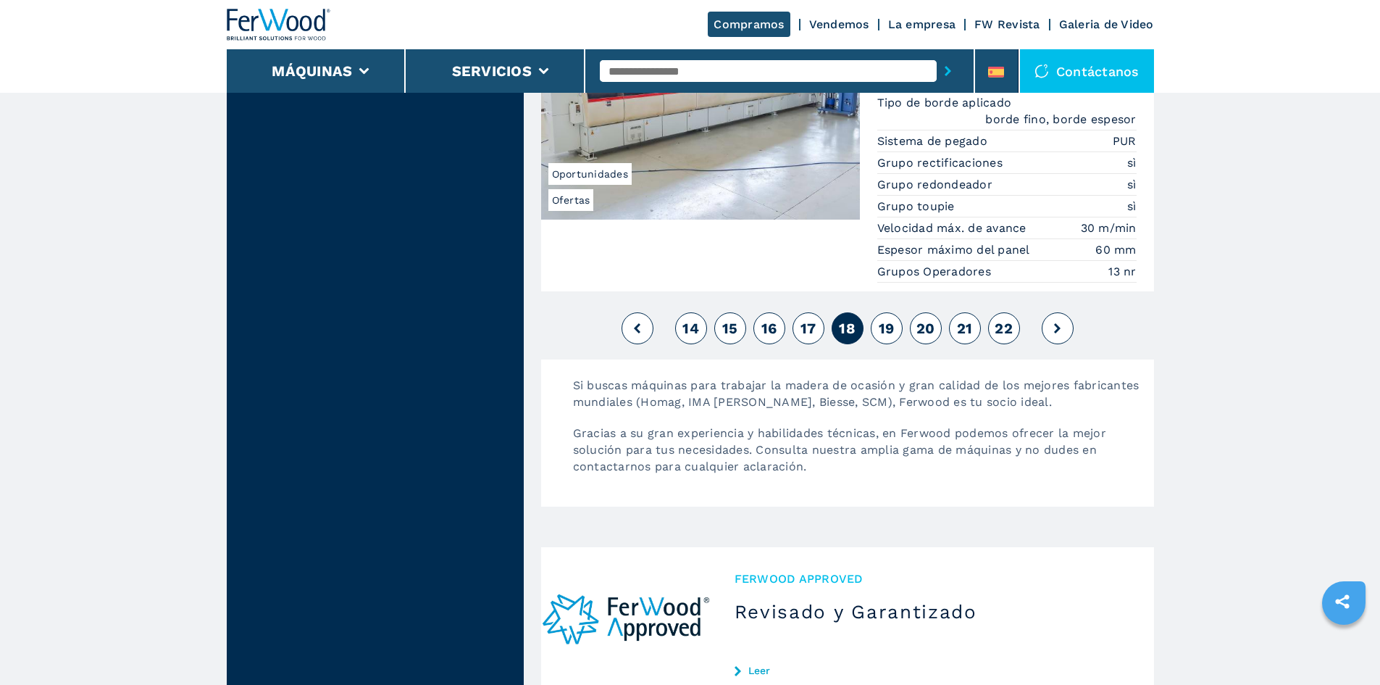
click at [890, 329] on span "19" at bounding box center [887, 327] width 16 height 17
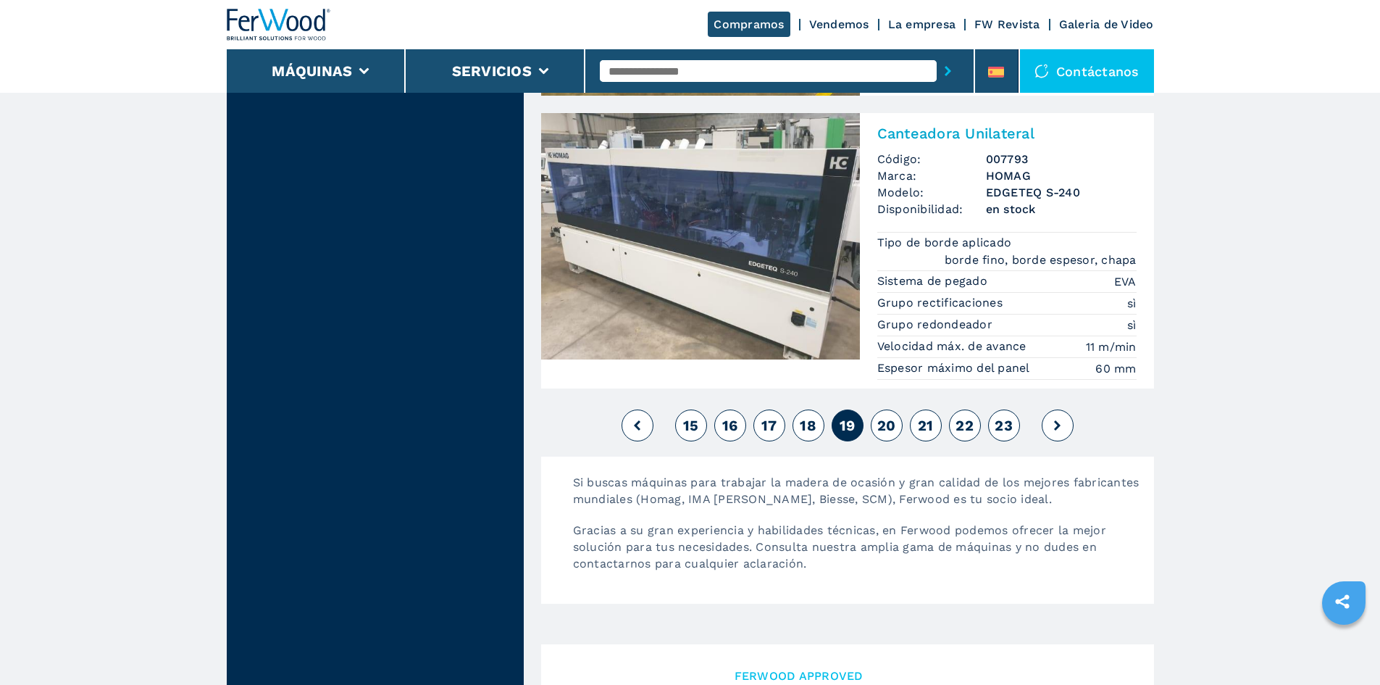
scroll to position [3840, 0]
click at [888, 425] on span "20" at bounding box center [886, 424] width 19 height 17
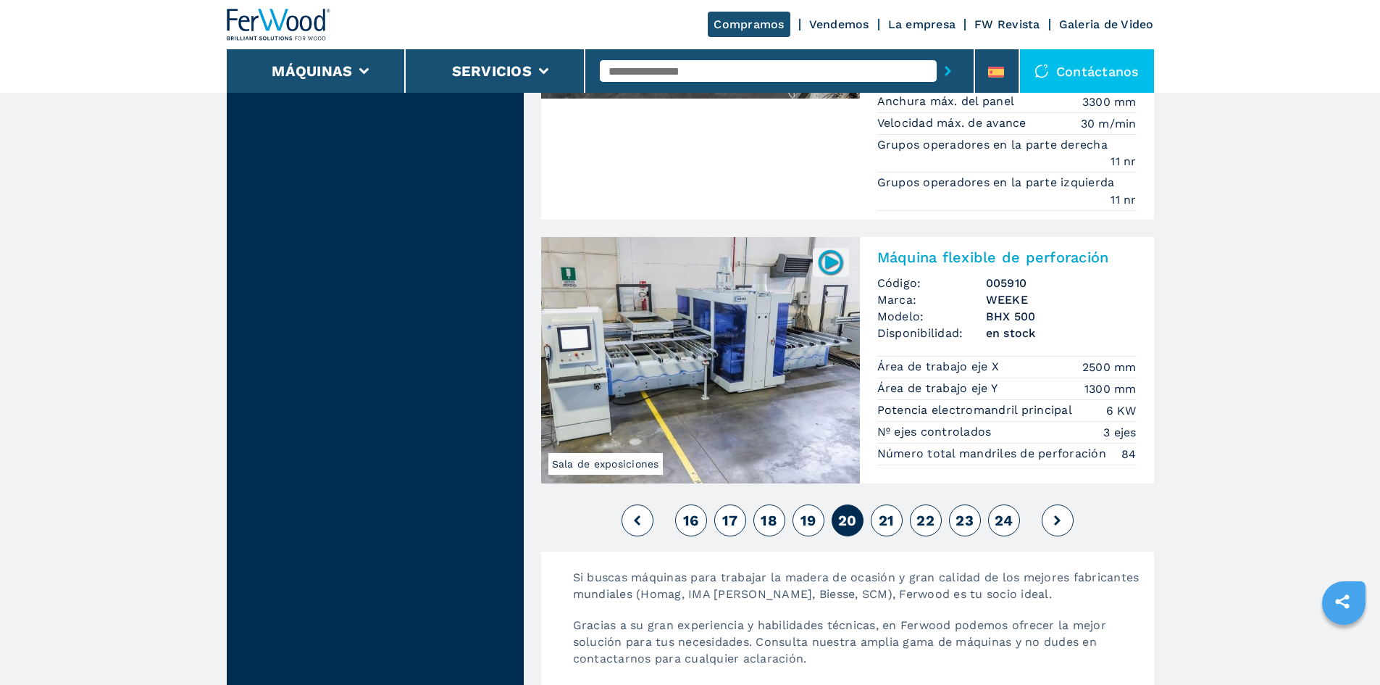
scroll to position [3477, 0]
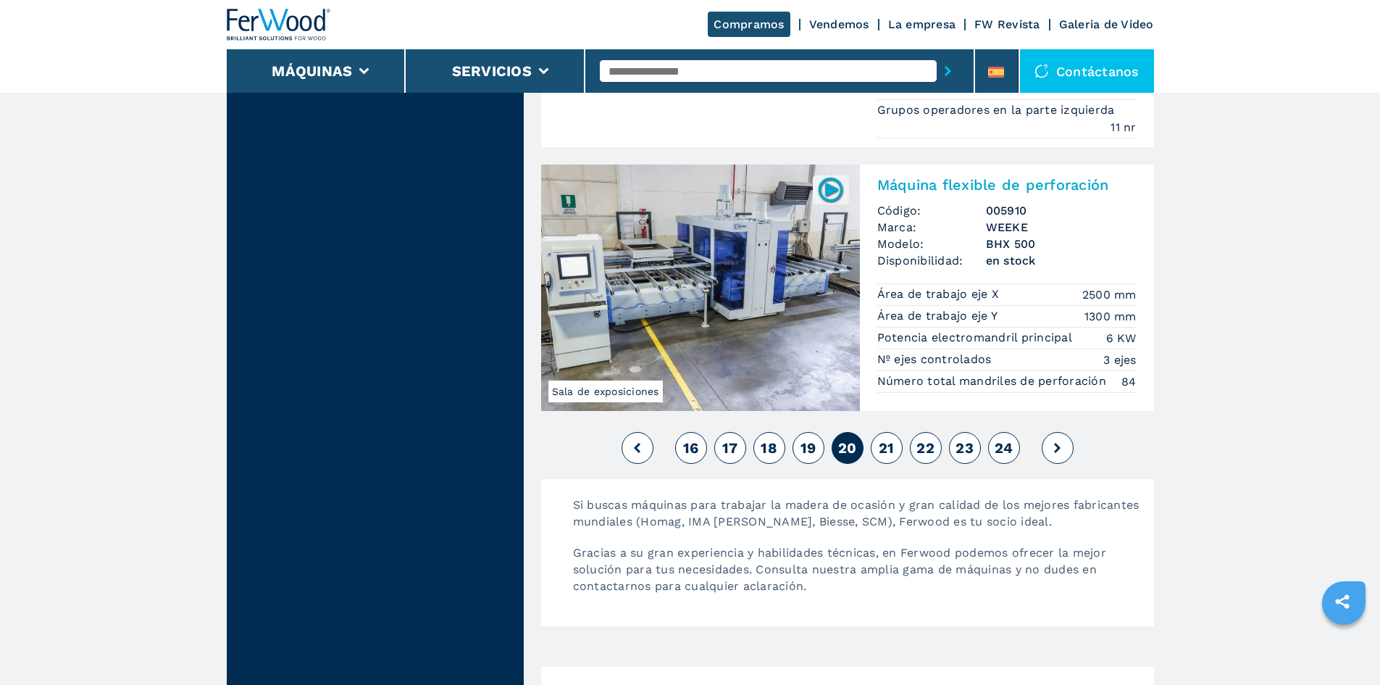
click at [895, 453] on button "21" at bounding box center [887, 448] width 32 height 32
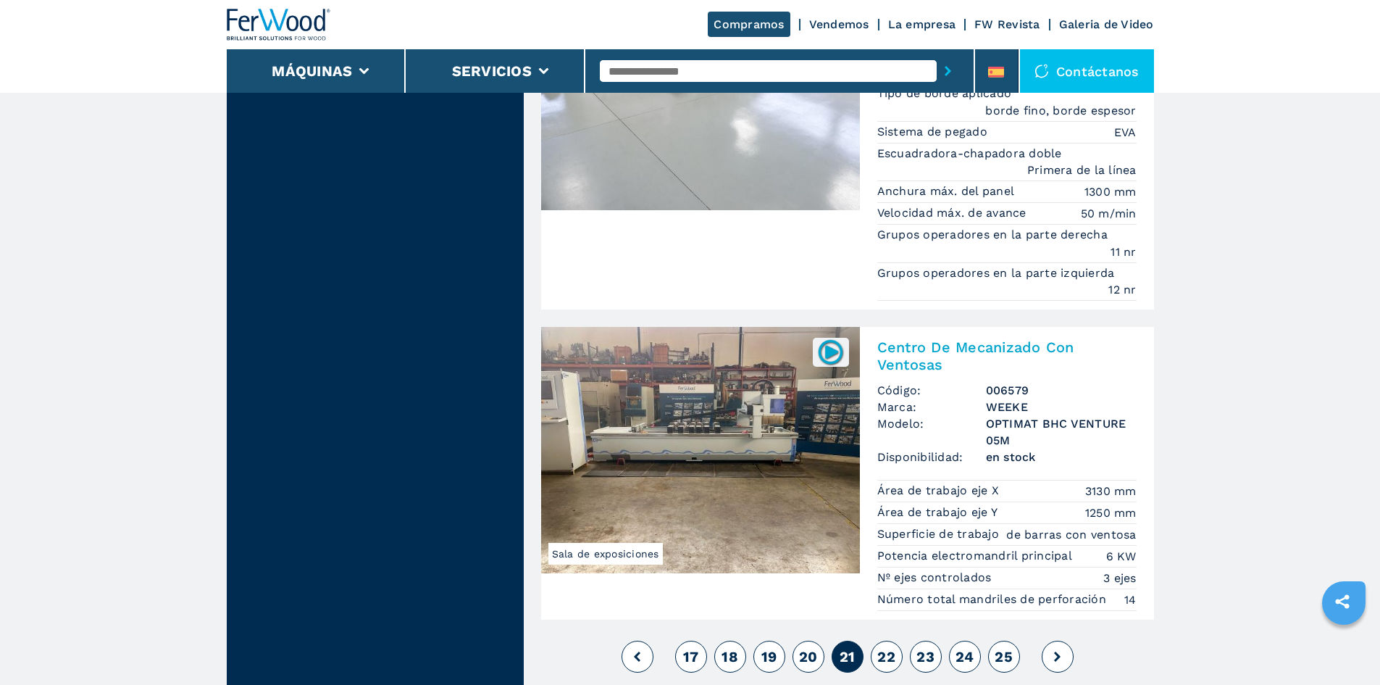
scroll to position [3550, 0]
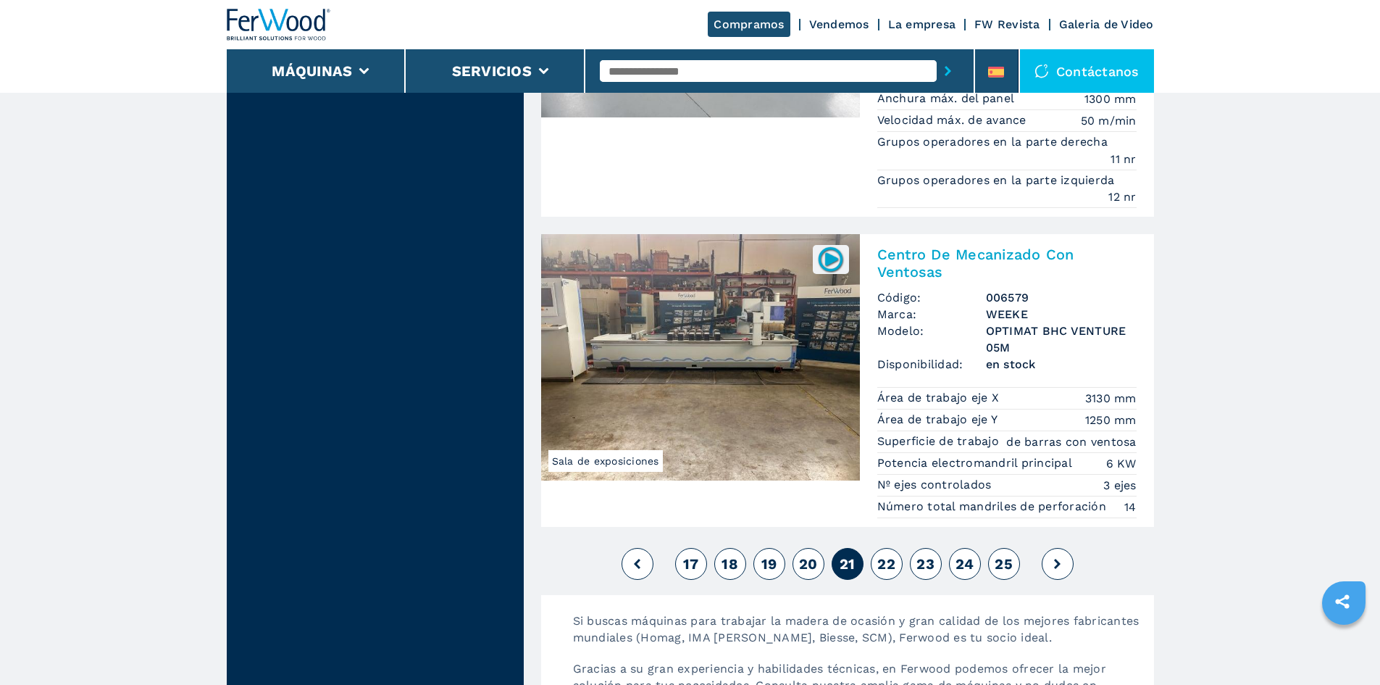
click at [887, 555] on span "22" at bounding box center [886, 563] width 18 height 17
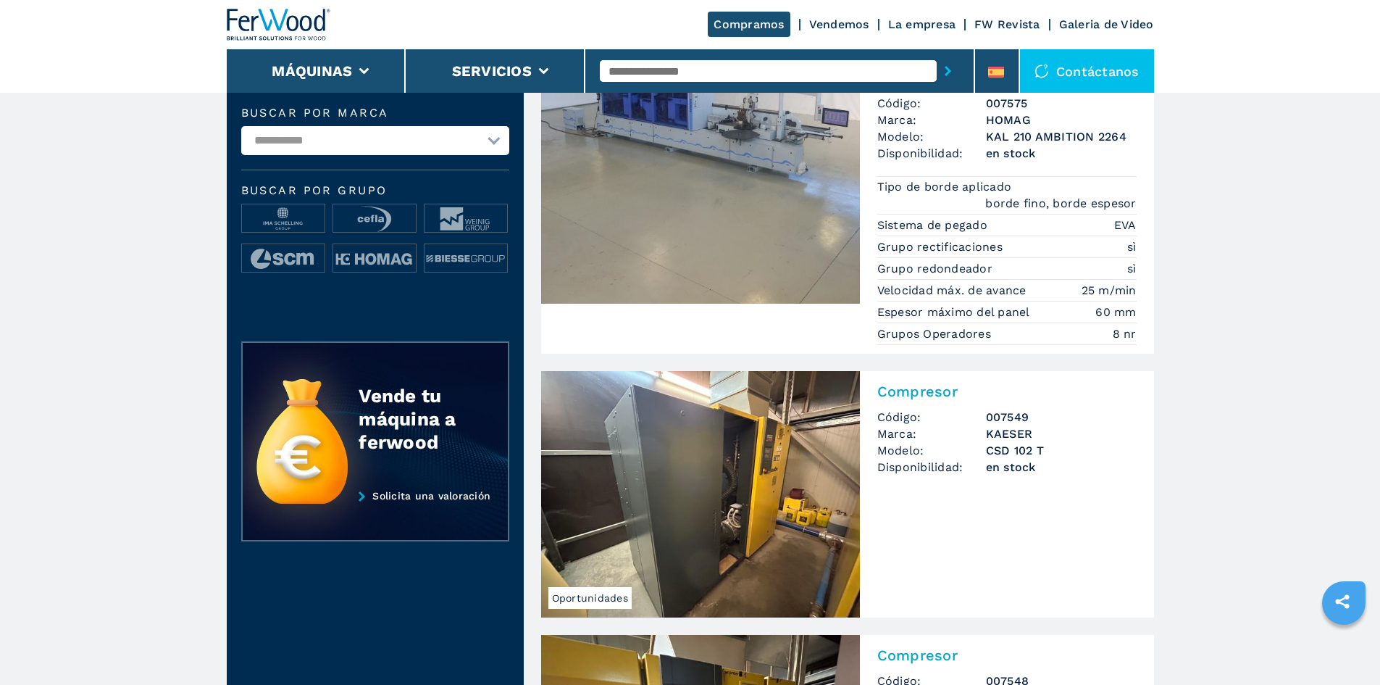
scroll to position [145, 0]
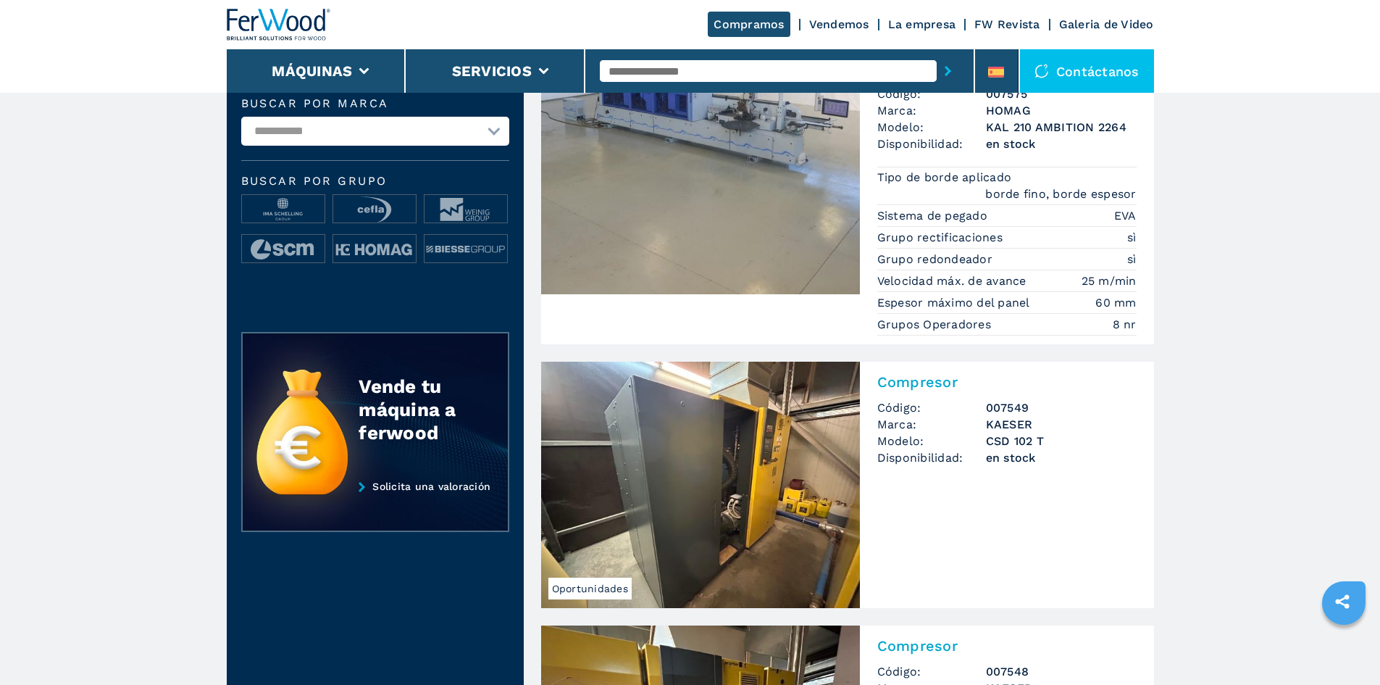
drag, startPoint x: 1327, startPoint y: 297, endPoint x: 1290, endPoint y: 308, distance: 38.5
